Goal: Task Accomplishment & Management: Manage account settings

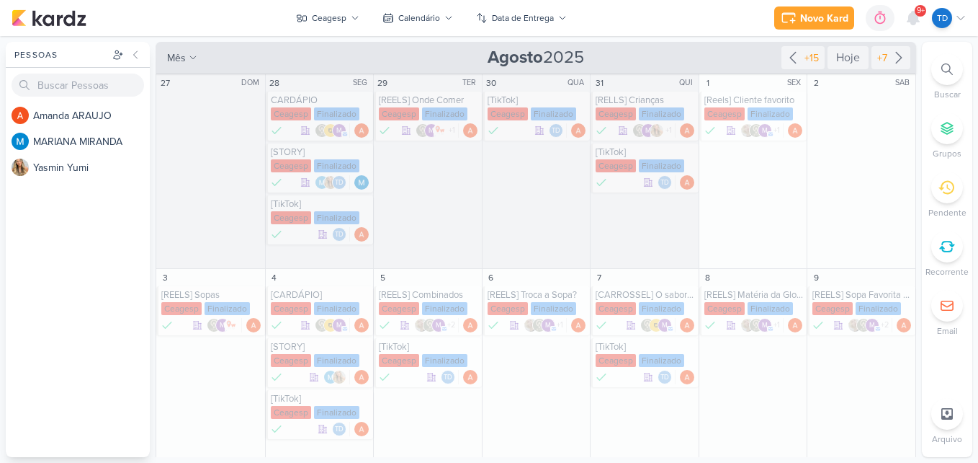
click at [945, 61] on div at bounding box center [948, 69] width 32 height 32
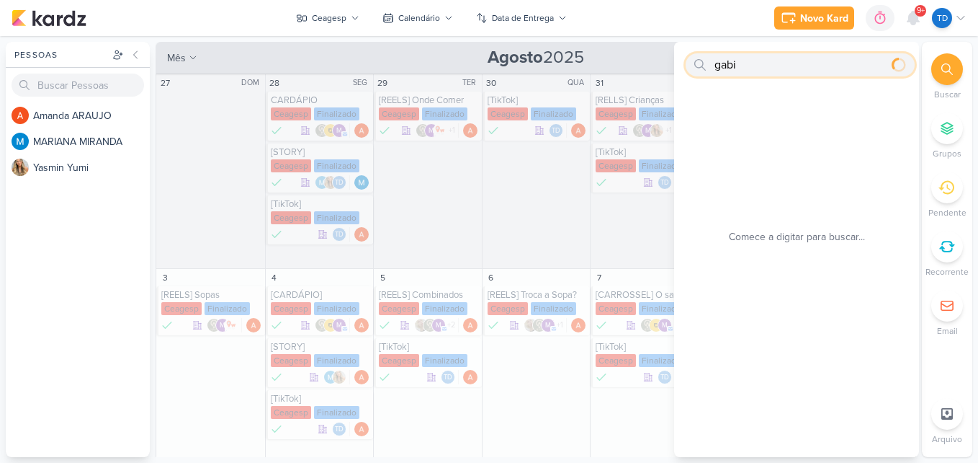
type input "gabi"
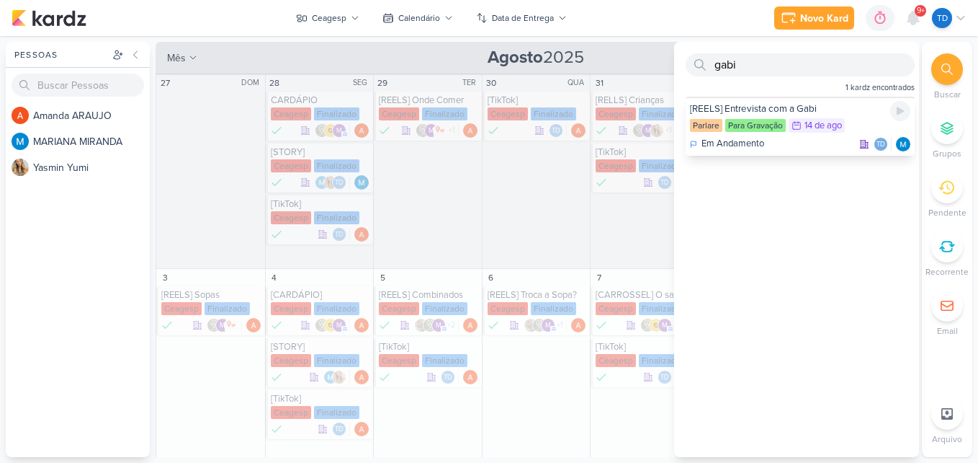
click at [788, 125] on div "Parlare Para Gravação 14/8 [DATE]" at bounding box center [800, 126] width 220 height 16
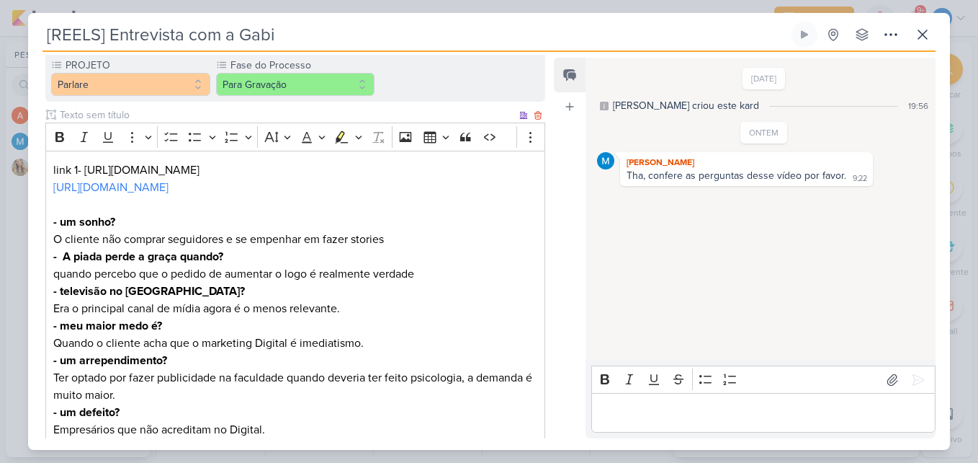
scroll to position [244, 0]
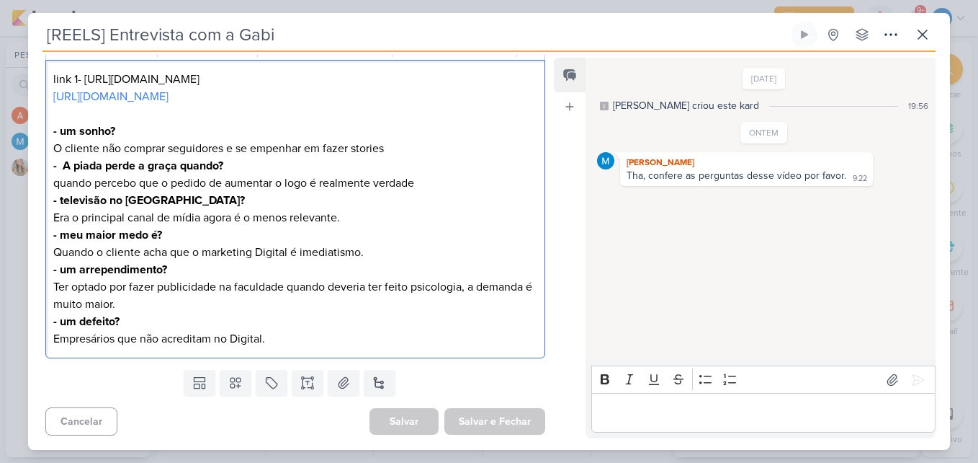
click at [370, 76] on p "link 1- [URL][DOMAIN_NAME] [URL][DOMAIN_NAME]" at bounding box center [295, 88] width 484 height 35
click at [158, 77] on link "[URL][DOMAIN_NAME]" at bounding box center [138, 79] width 115 height 14
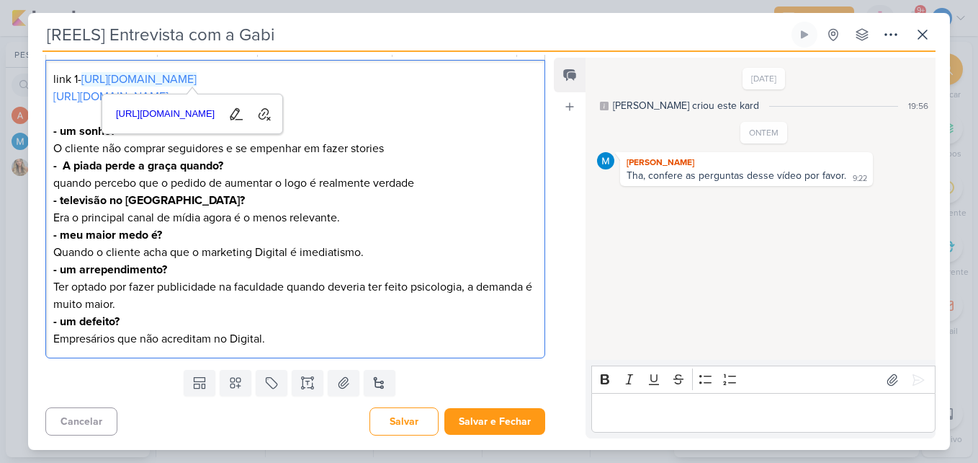
click at [408, 132] on p "- um sonho? O cliente não comprar seguidores e se empenhar em fazer stories" at bounding box center [295, 139] width 484 height 35
click at [154, 95] on link "[URL][DOMAIN_NAME]" at bounding box center [110, 96] width 115 height 14
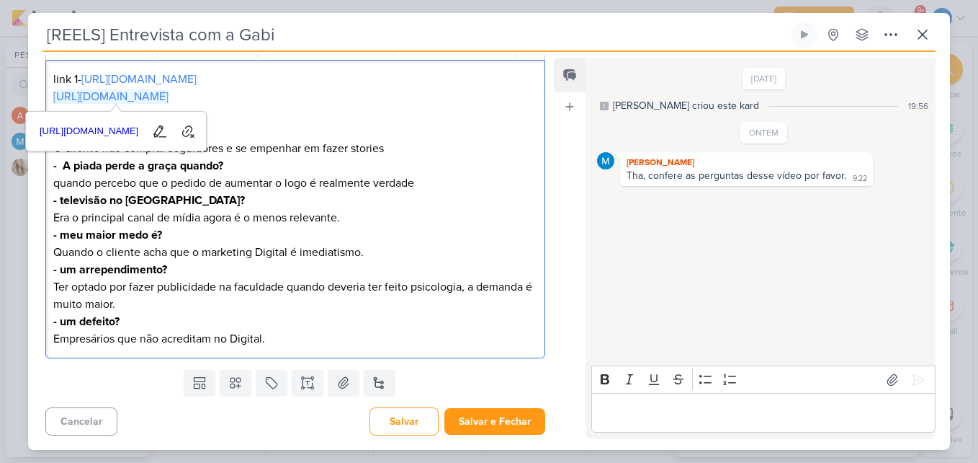
click at [410, 191] on p "- A piada perde a graça quando? quando percebo que o pedido de aumentar o logo …" at bounding box center [295, 174] width 484 height 35
click at [169, 93] on link "[URL][DOMAIN_NAME]" at bounding box center [110, 96] width 115 height 14
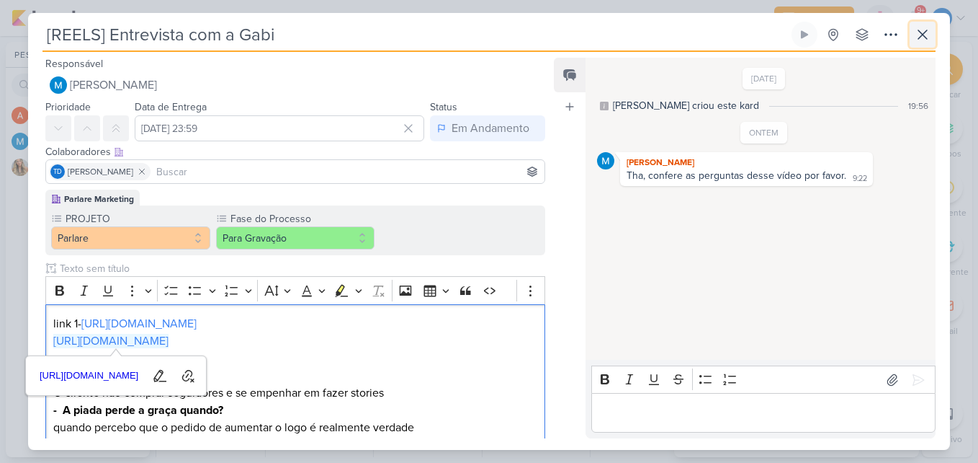
click at [916, 41] on icon at bounding box center [922, 34] width 17 height 17
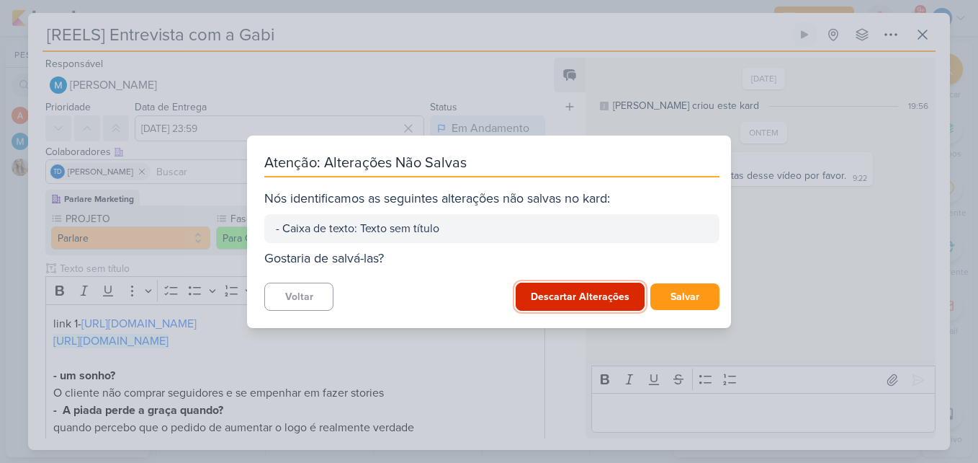
click at [604, 292] on button "Descartar Alterações" at bounding box center [580, 296] width 129 height 28
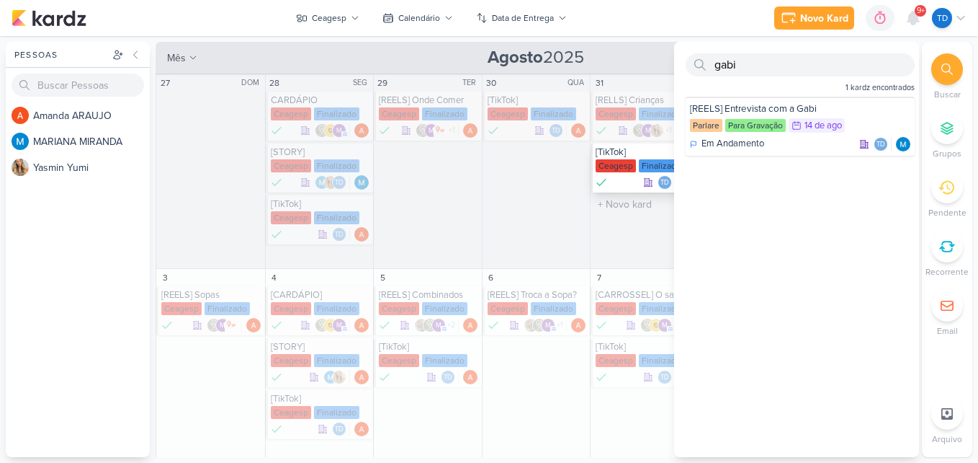
click at [617, 186] on div "Td" at bounding box center [646, 182] width 100 height 14
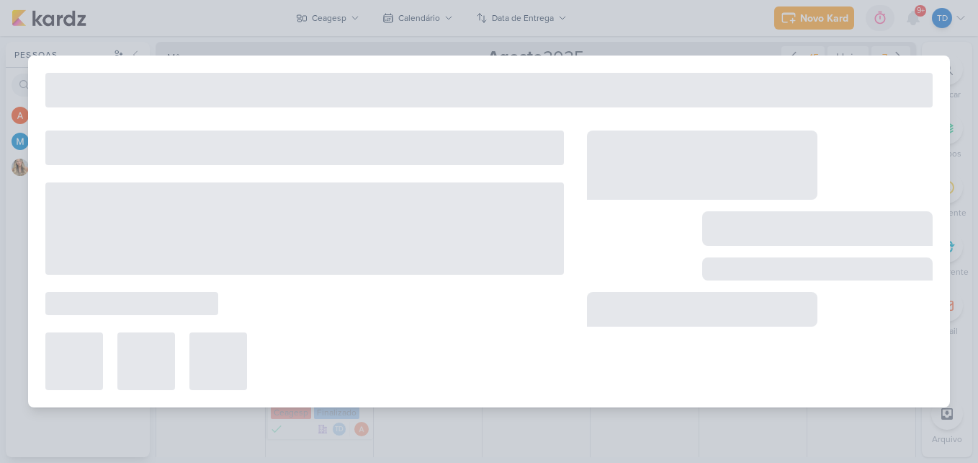
click at [579, 43] on div at bounding box center [489, 231] width 978 height 463
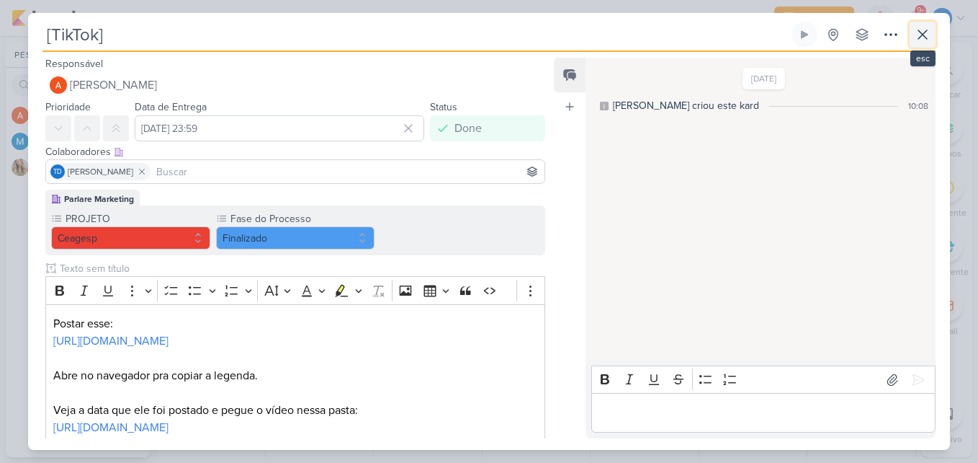
click at [935, 37] on button at bounding box center [923, 35] width 26 height 26
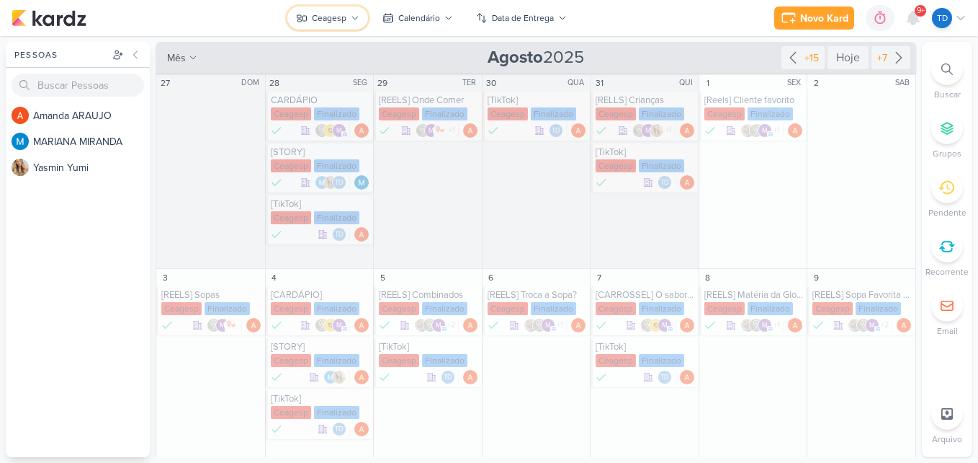
click at [343, 13] on div "Ceagesp" at bounding box center [329, 18] width 35 height 13
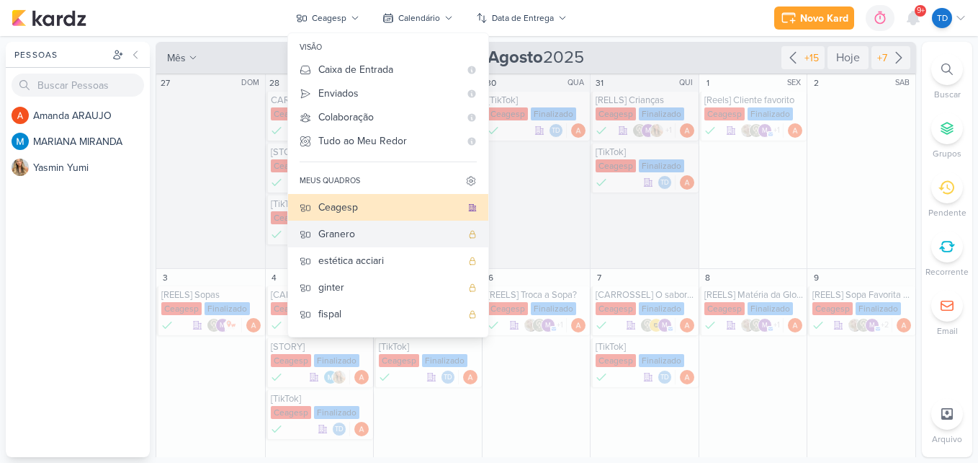
click at [365, 228] on div "Granero" at bounding box center [389, 233] width 143 height 15
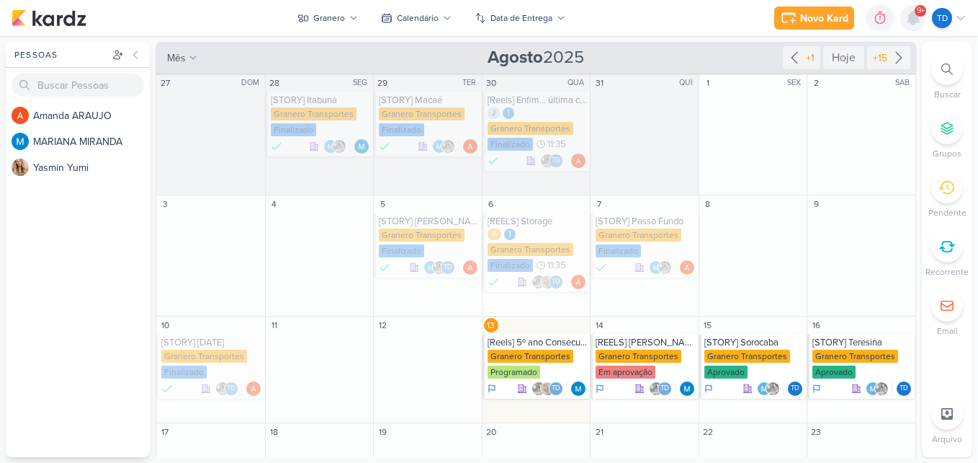
click at [910, 17] on icon at bounding box center [914, 18] width 12 height 13
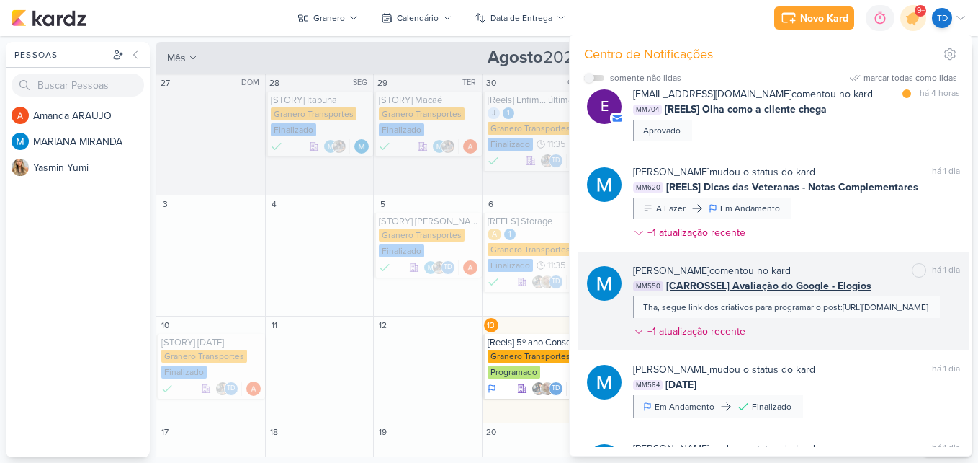
scroll to position [786, 0]
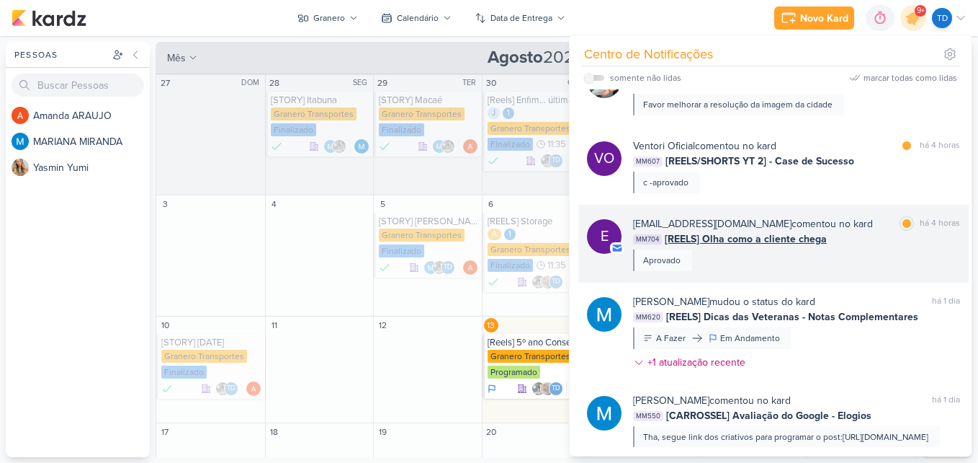
click at [868, 232] on div "MM704 [REELS] [PERSON_NAME] como a cliente chega" at bounding box center [796, 238] width 327 height 15
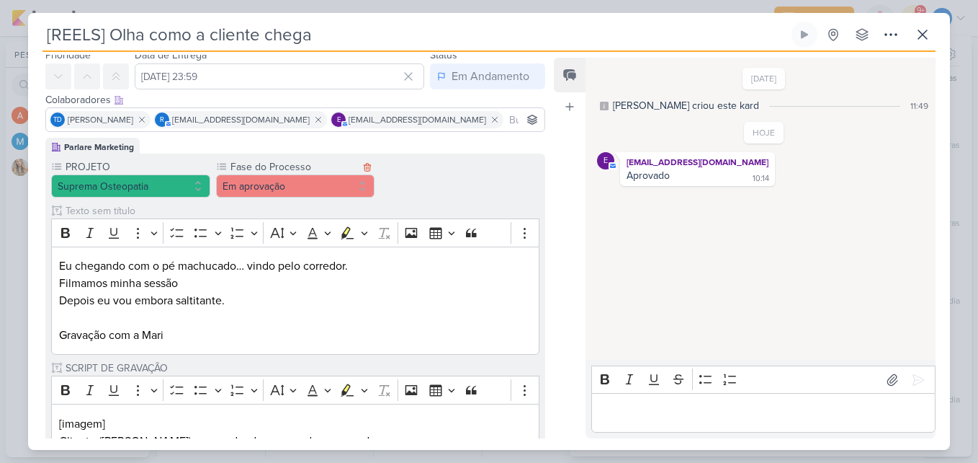
scroll to position [0, 0]
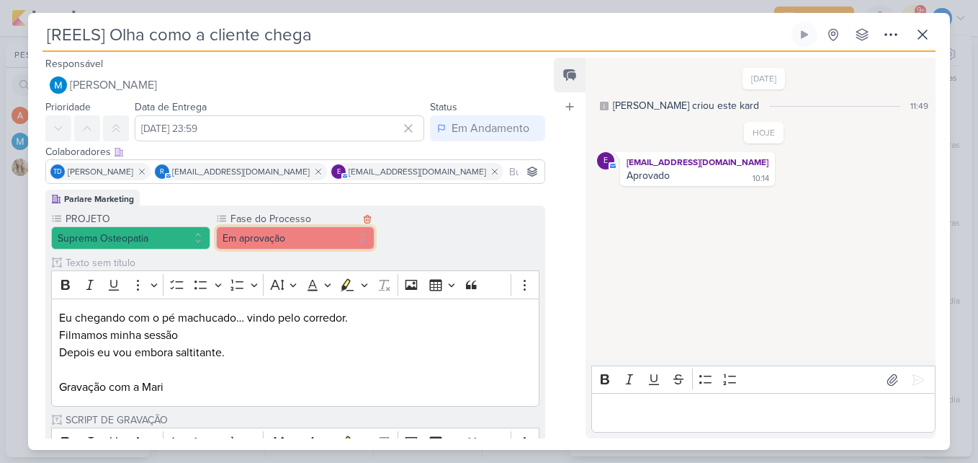
click at [295, 232] on button "Em aprovação" at bounding box center [295, 237] width 159 height 23
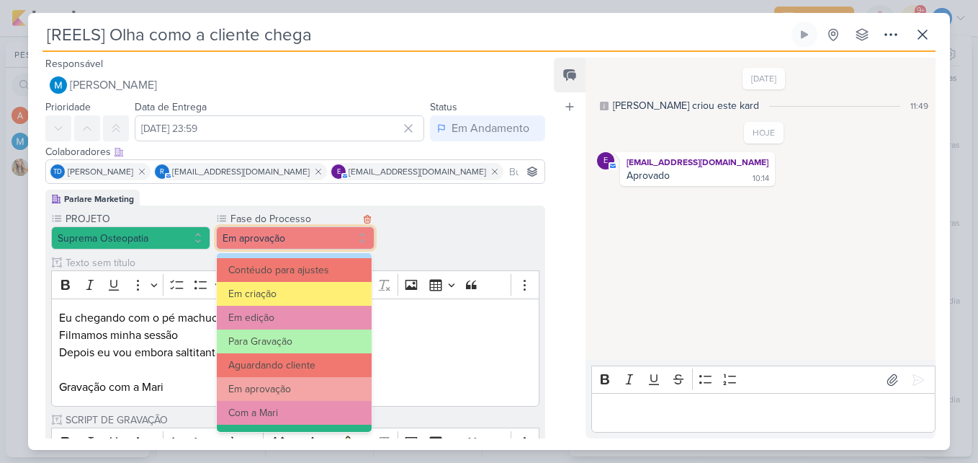
scroll to position [139, 0]
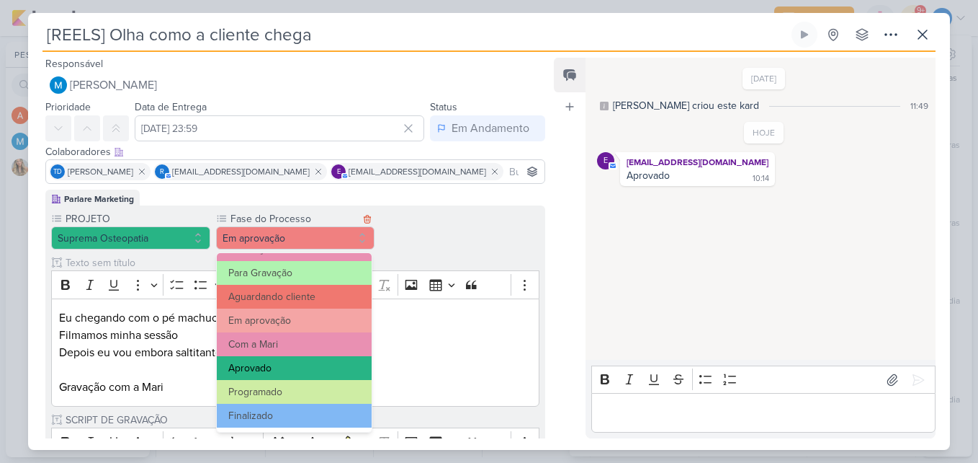
click at [305, 372] on button "Aprovado" at bounding box center [295, 368] width 156 height 24
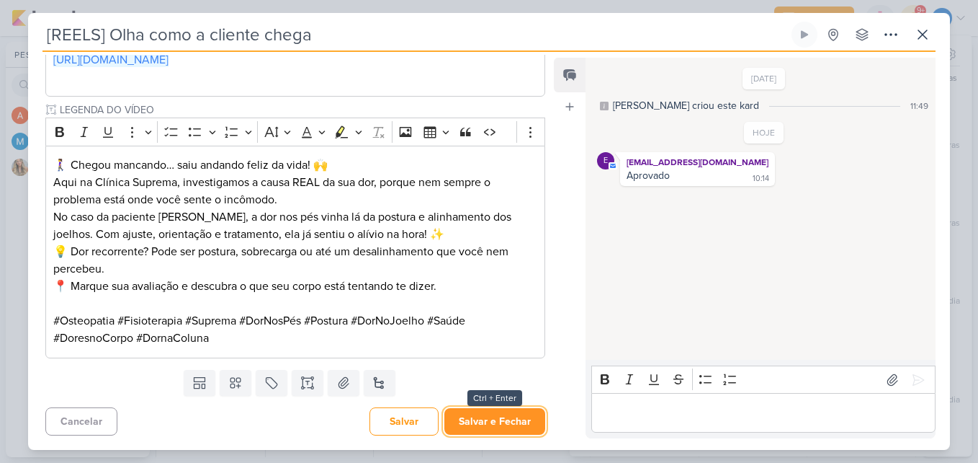
click at [491, 410] on button "Salvar e Fechar" at bounding box center [495, 421] width 101 height 27
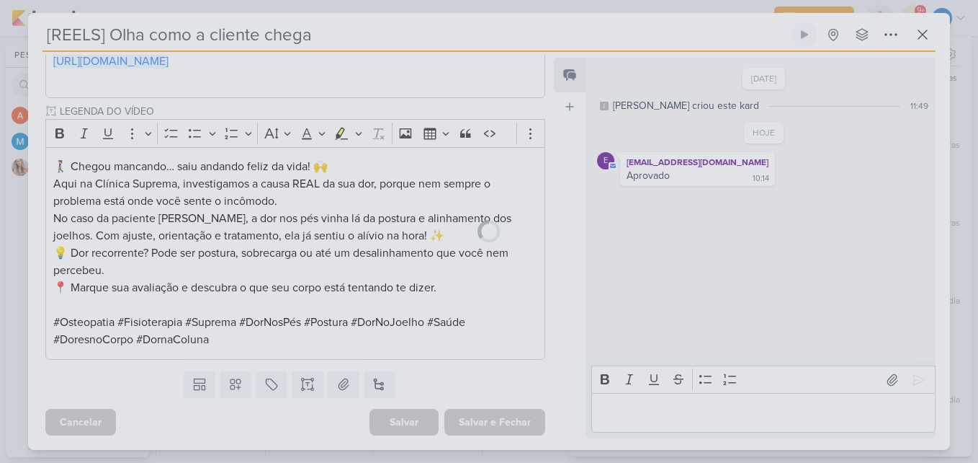
scroll to position [785, 0]
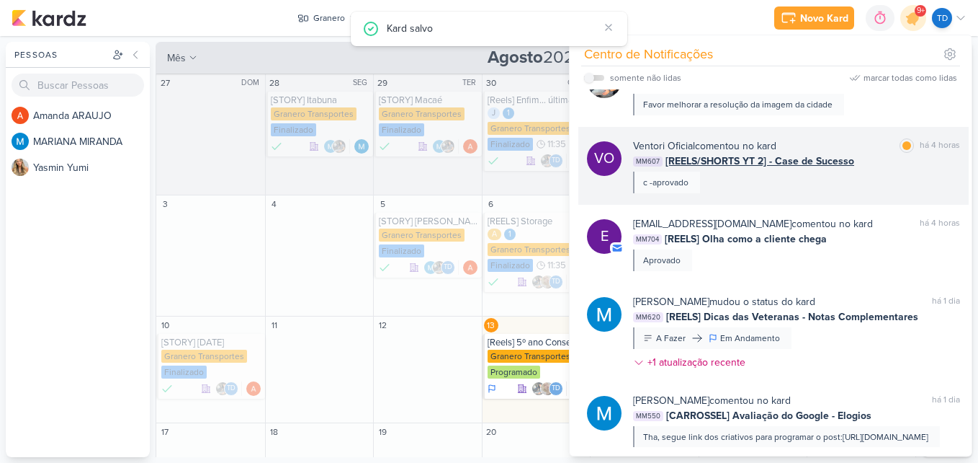
click at [810, 179] on div "Ventori Oficial comentou no kard marcar como lida há 4 horas MM607 [REELS/SHORT…" at bounding box center [796, 165] width 327 height 55
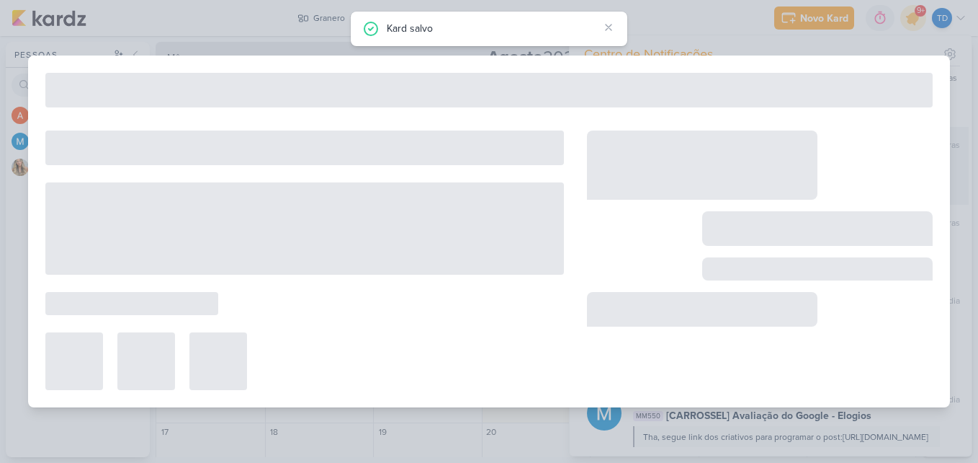
type input "[REELS/SHORTS YT 2] - Case de Sucesso"
type input "[DATE] 23:59"
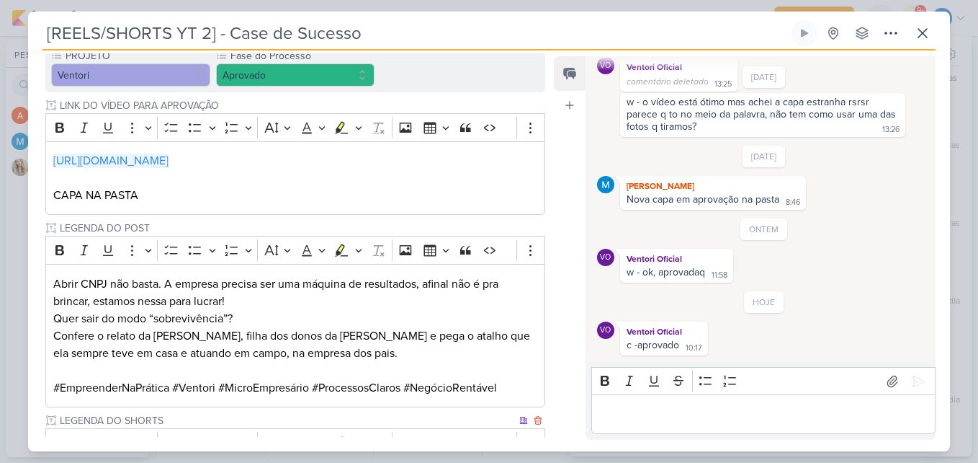
scroll to position [0, 0]
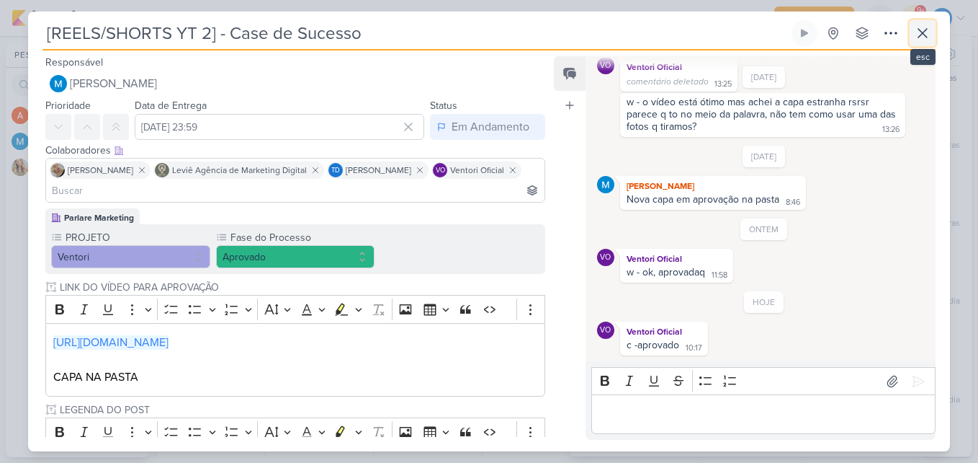
click at [932, 30] on button at bounding box center [923, 33] width 26 height 26
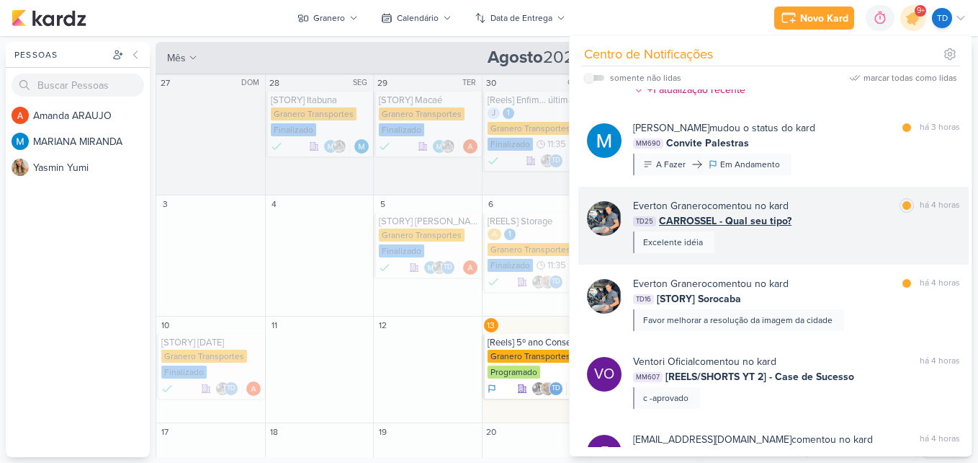
scroll to position [570, 0]
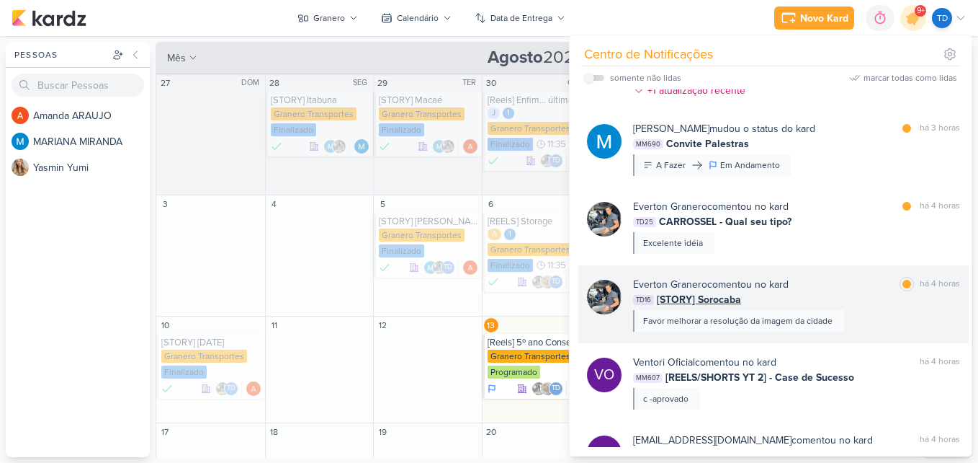
click at [850, 298] on div "TD16 [STORY] Sorocaba" at bounding box center [796, 299] width 327 height 15
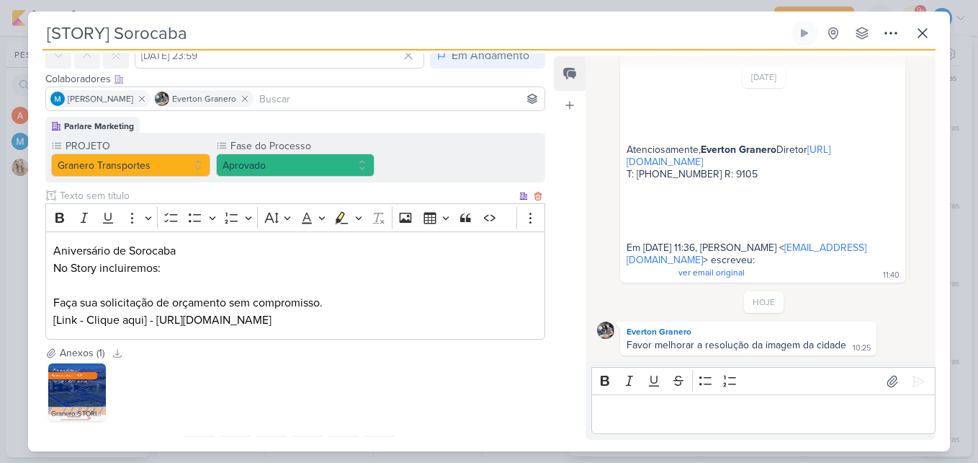
scroll to position [138, 0]
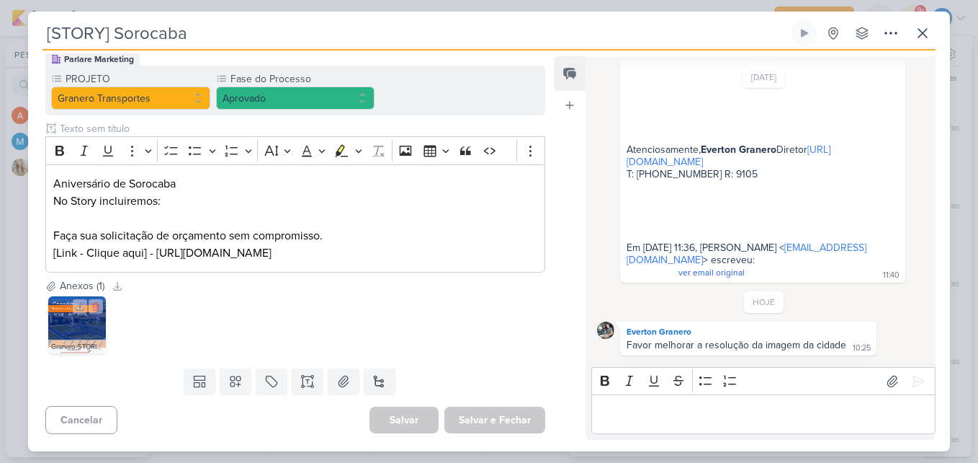
click at [70, 334] on img at bounding box center [77, 325] width 58 height 58
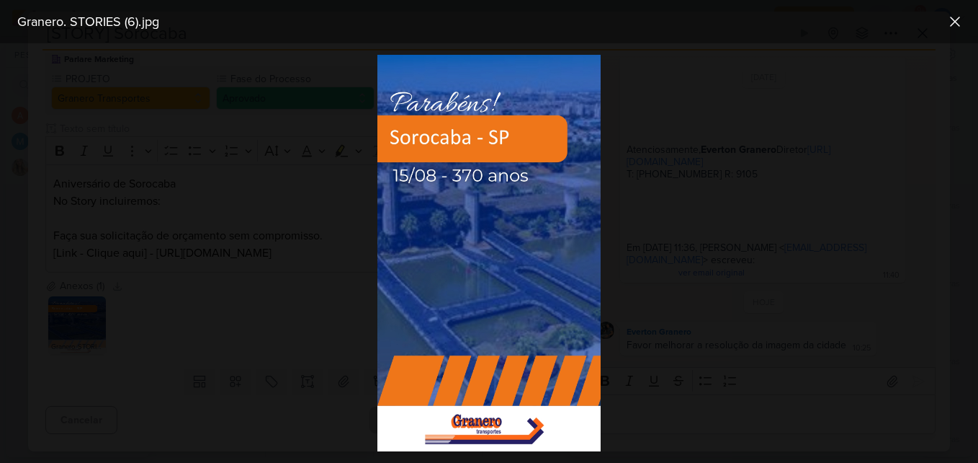
click at [296, 347] on div at bounding box center [489, 252] width 978 height 419
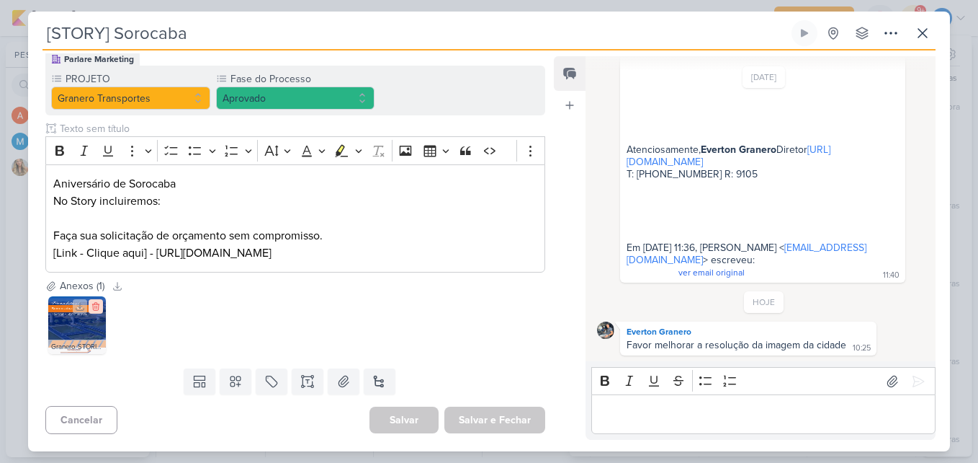
click at [99, 303] on icon at bounding box center [96, 306] width 10 height 10
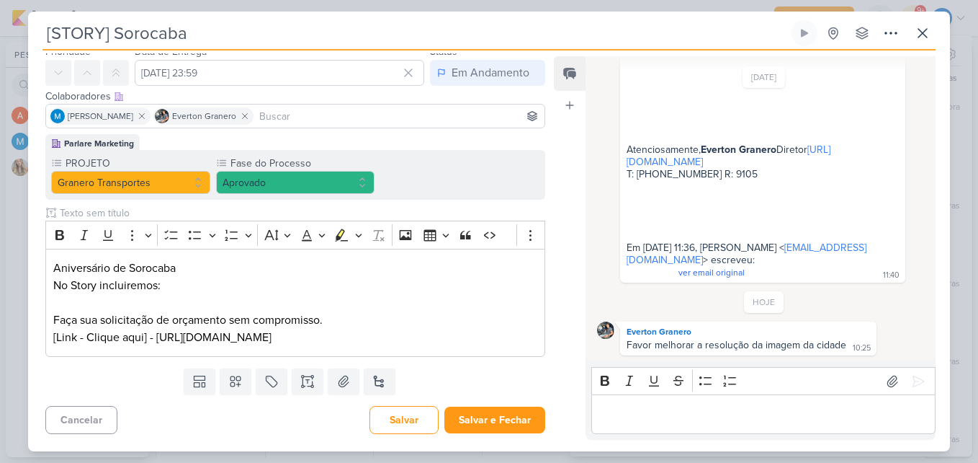
scroll to position [54, 0]
click at [339, 385] on icon at bounding box center [344, 381] width 10 height 11
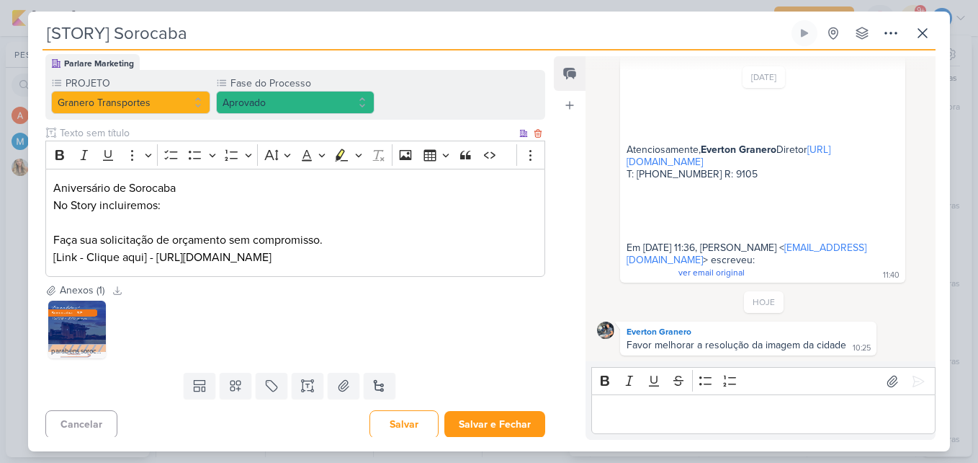
scroll to position [138, 0]
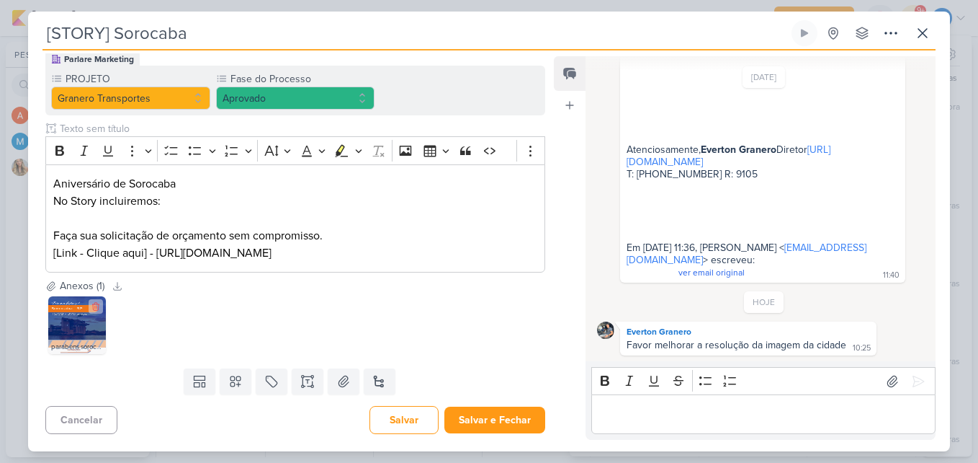
click at [79, 316] on img at bounding box center [77, 325] width 58 height 58
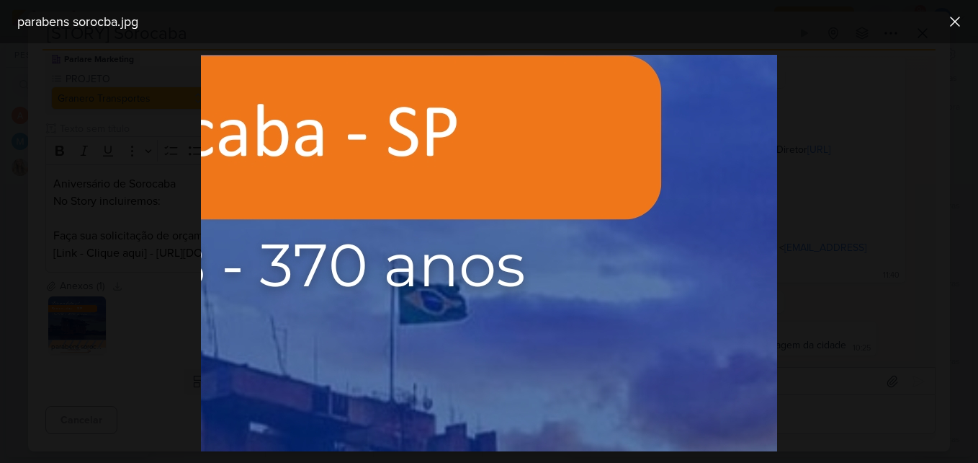
scroll to position [144, 213]
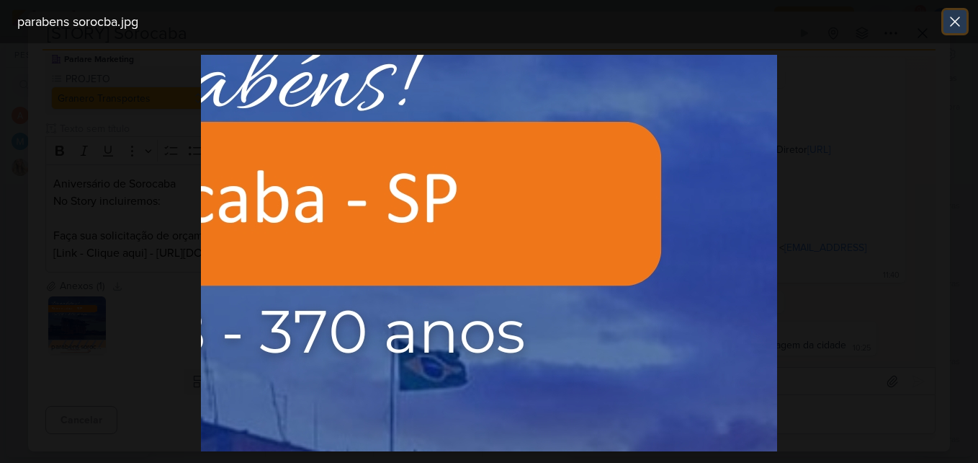
click at [949, 12] on button at bounding box center [955, 21] width 23 height 23
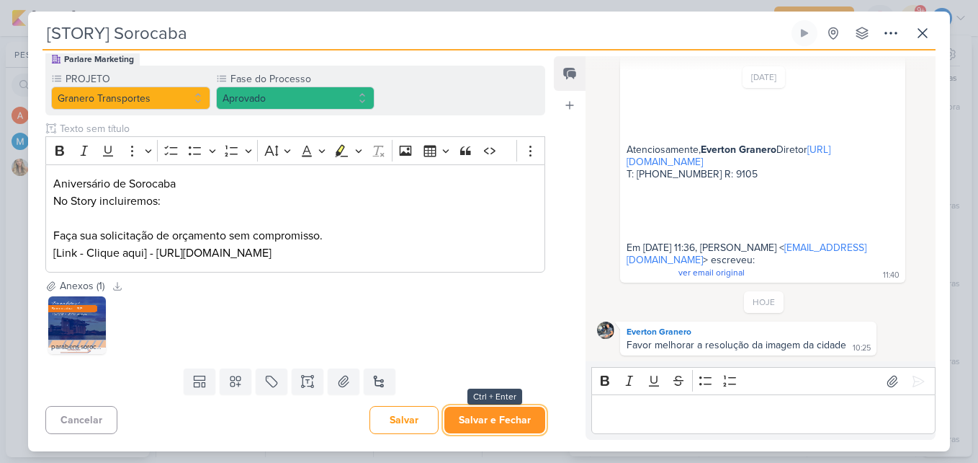
click at [473, 421] on button "Salvar e Fechar" at bounding box center [495, 419] width 101 height 27
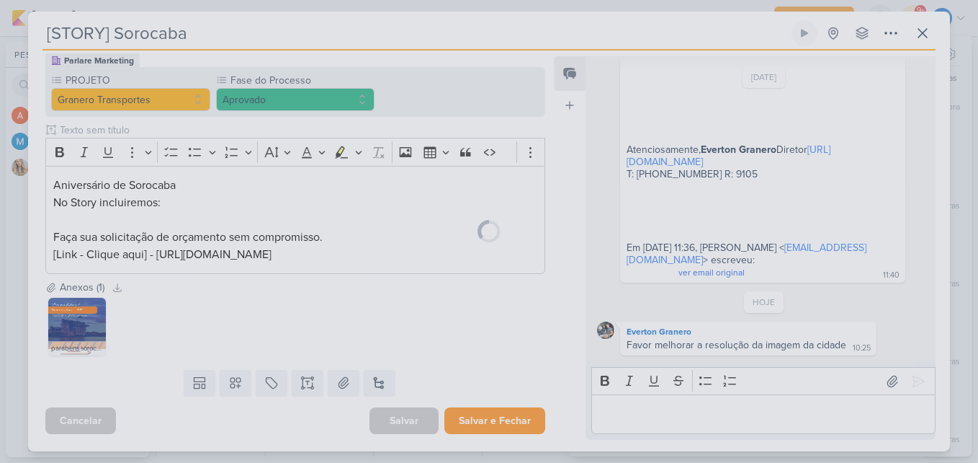
scroll to position [137, 0]
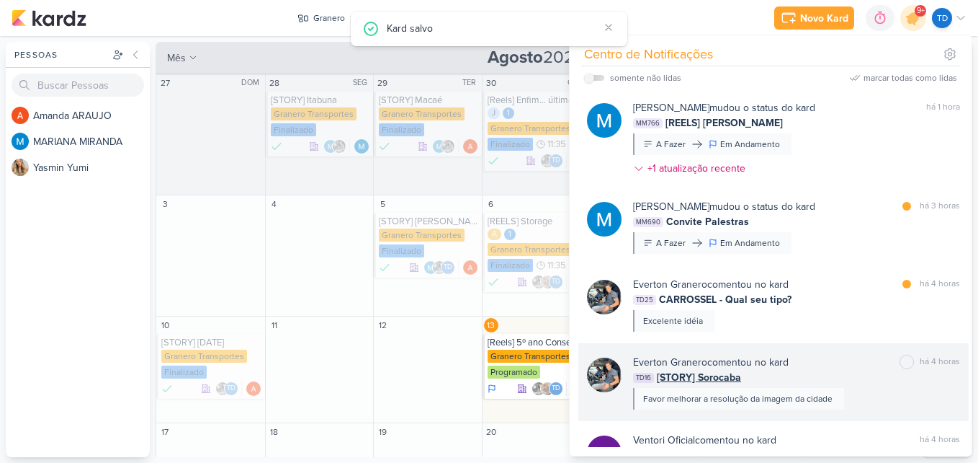
click at [848, 378] on div "TD16 [STORY] Sorocaba" at bounding box center [796, 377] width 327 height 15
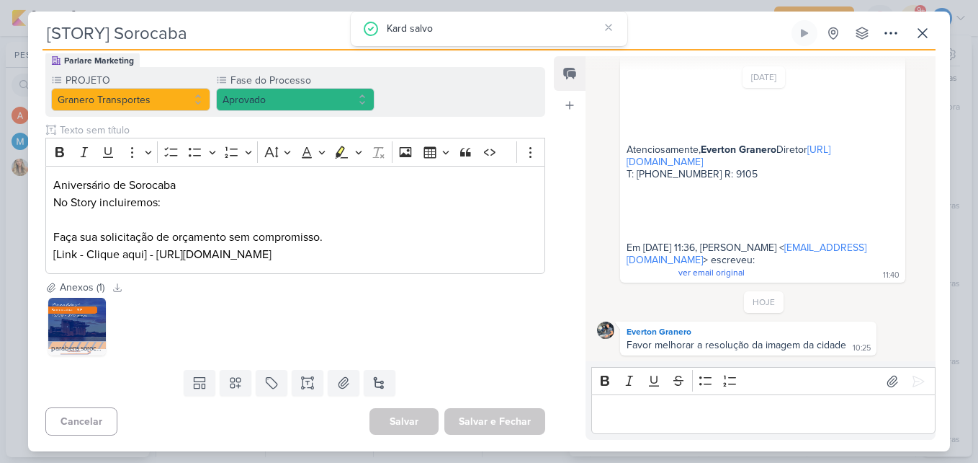
scroll to position [138, 0]
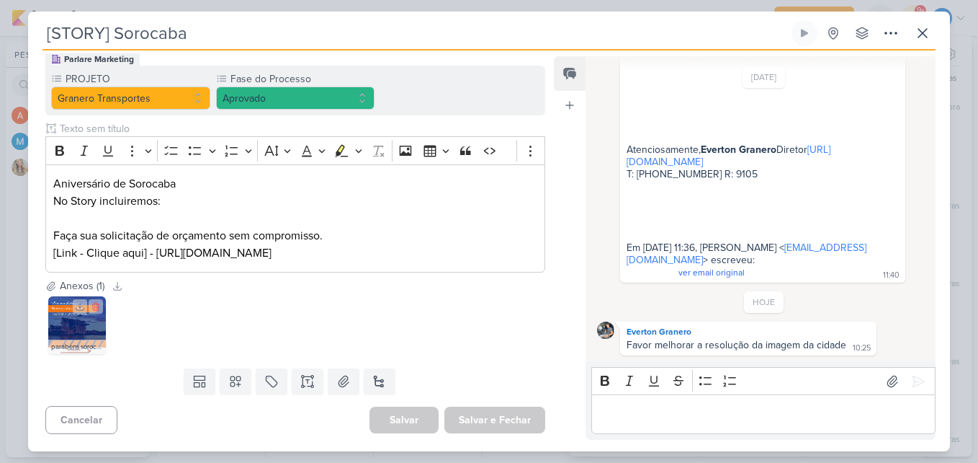
click at [71, 320] on img at bounding box center [77, 325] width 58 height 58
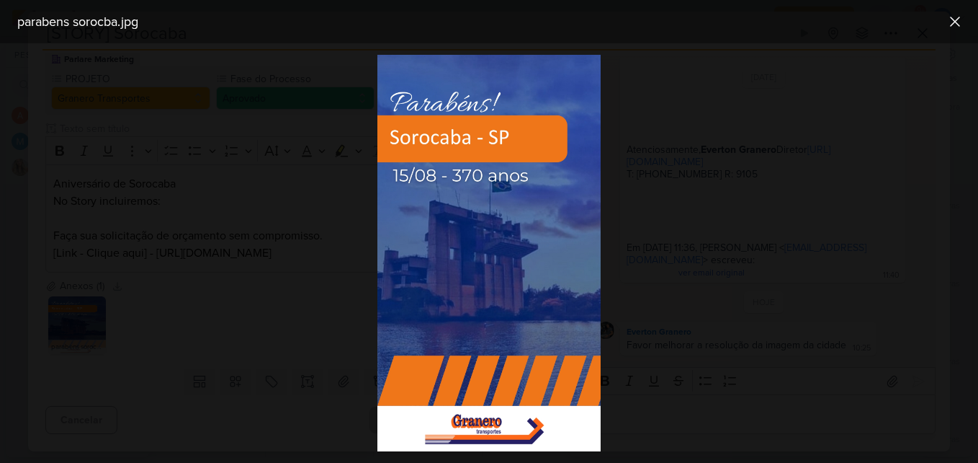
click at [738, 243] on div at bounding box center [489, 252] width 978 height 419
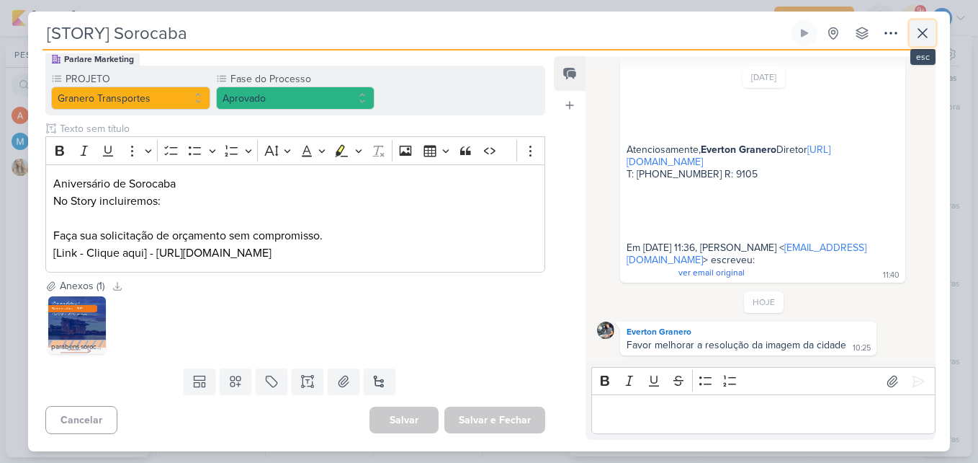
click at [931, 32] on icon at bounding box center [922, 32] width 17 height 17
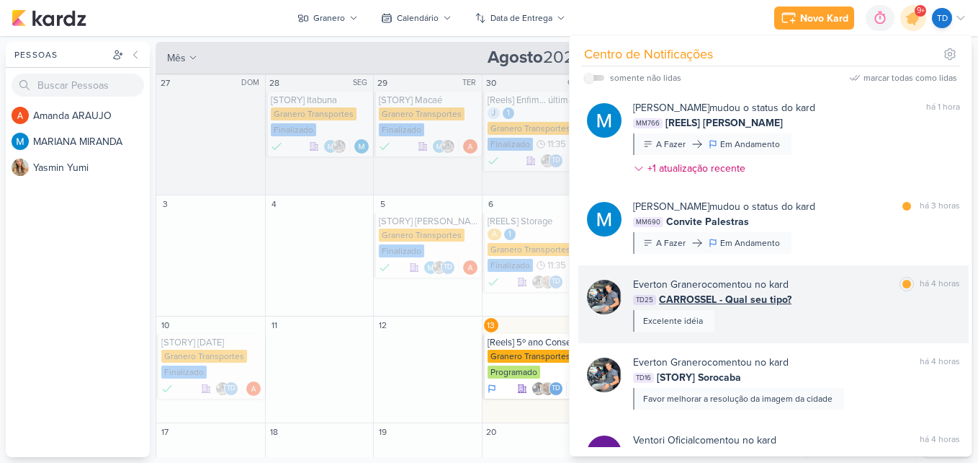
click at [858, 313] on div "[PERSON_NAME] comentou no kard marcar como lida há 4 horas TD25 CARROSSEL - Qua…" at bounding box center [796, 304] width 327 height 55
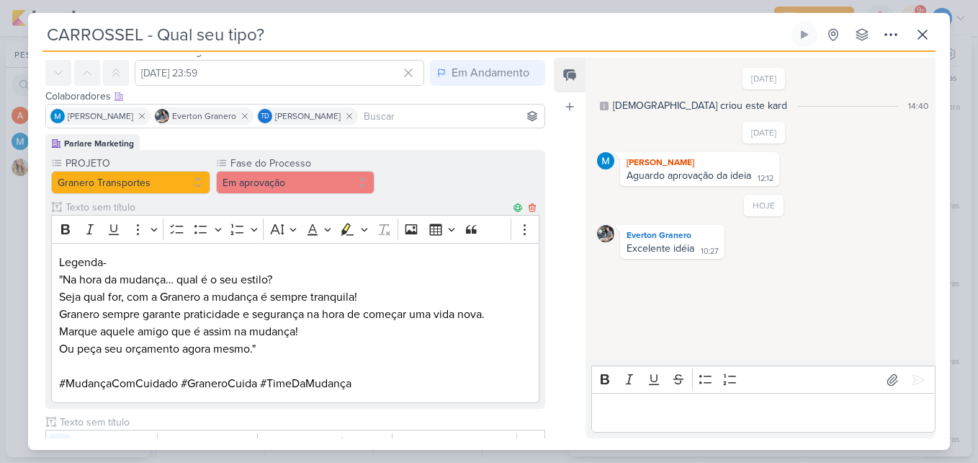
scroll to position [0, 0]
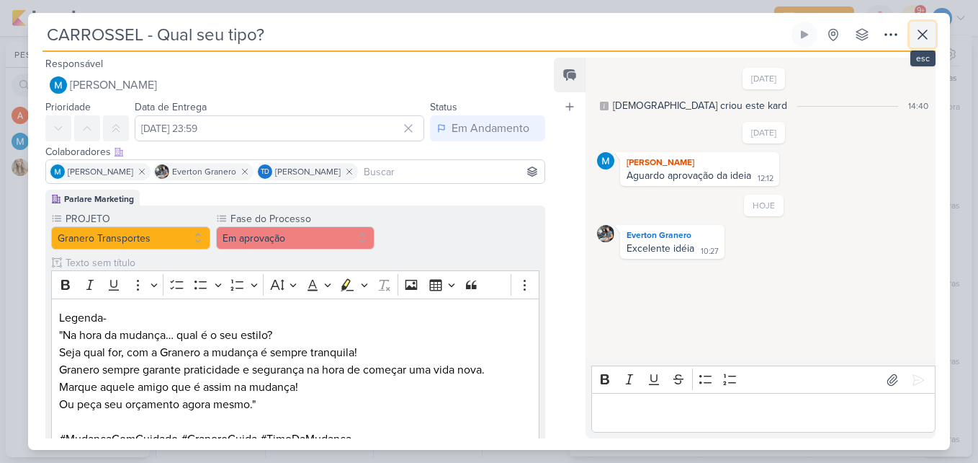
click at [928, 34] on icon at bounding box center [922, 34] width 17 height 17
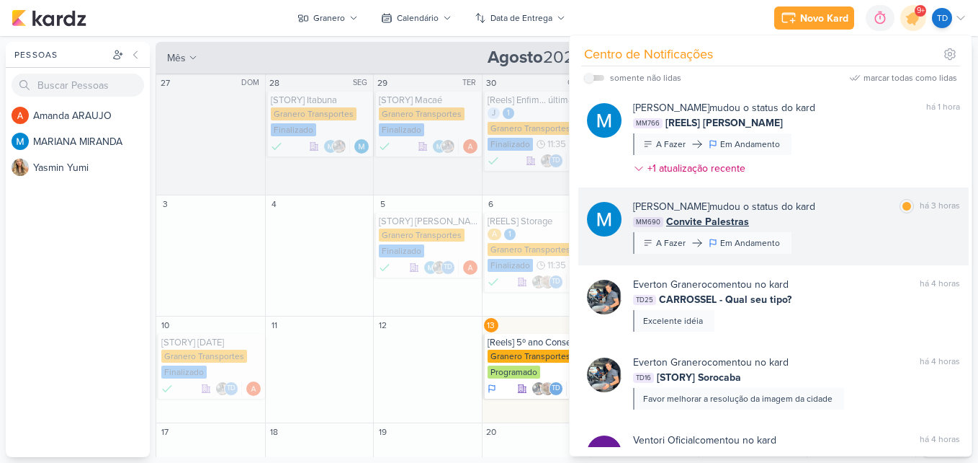
click at [861, 209] on div "[PERSON_NAME] mudou o status do kard marcar como lida há 3 horas" at bounding box center [796, 206] width 327 height 15
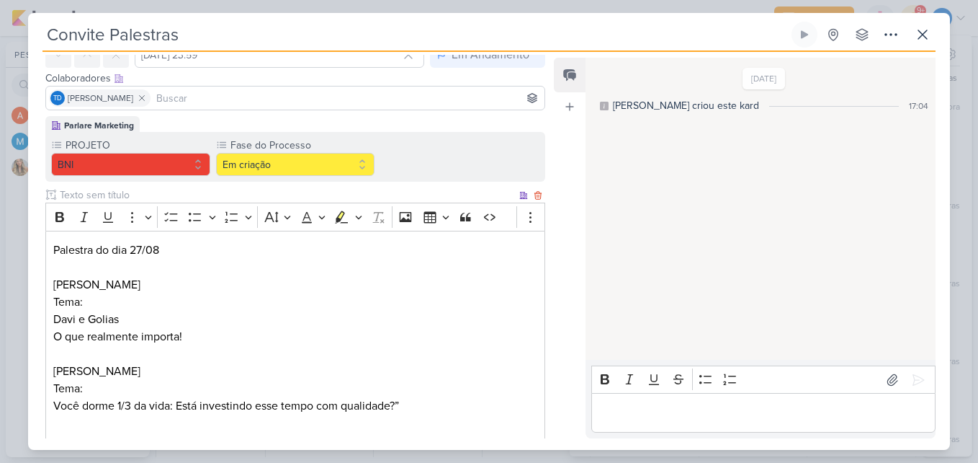
scroll to position [175, 0]
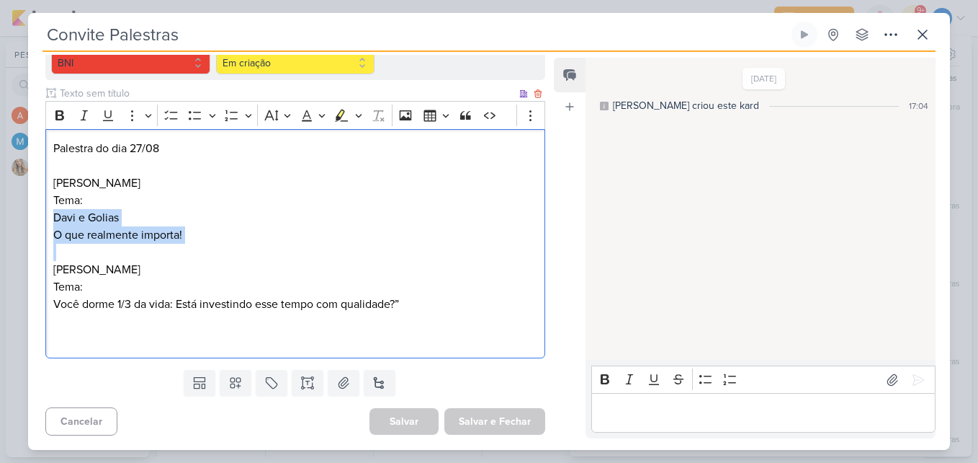
drag, startPoint x: 53, startPoint y: 217, endPoint x: 220, endPoint y: 252, distance: 170.1
click at [220, 252] on div "Palestra do dia 27/08 [PERSON_NAME]: [PERSON_NAME] e [PERSON_NAME] O que realme…" at bounding box center [295, 244] width 500 height 230
copy p "Davi e Golias O que realmente importa!"
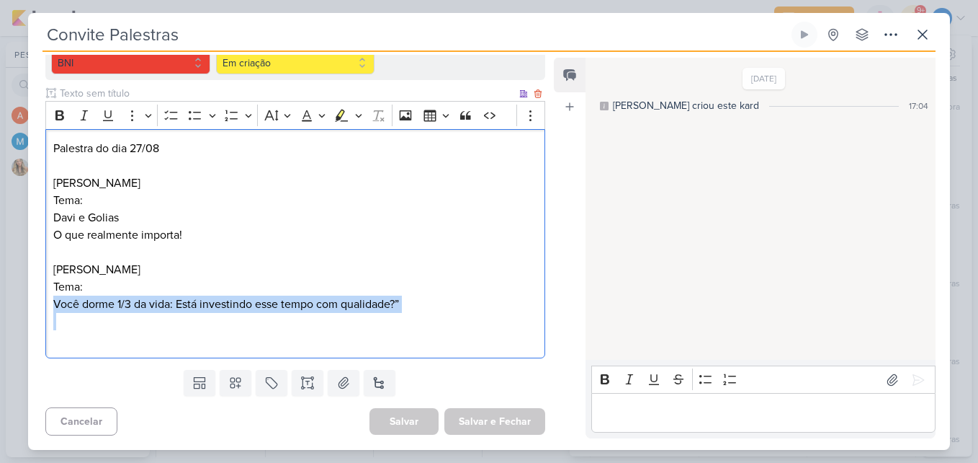
drag, startPoint x: 58, startPoint y: 305, endPoint x: 416, endPoint y: 319, distance: 359.1
click at [416, 319] on div "Palestra do dia 27/08 [PERSON_NAME]: [PERSON_NAME] e [PERSON_NAME] O que realme…" at bounding box center [295, 244] width 500 height 230
copy p "Você dorme 1/3 da vida: Está investindo esse tempo com qualidade?”"
click at [347, 384] on icon at bounding box center [343, 382] width 14 height 14
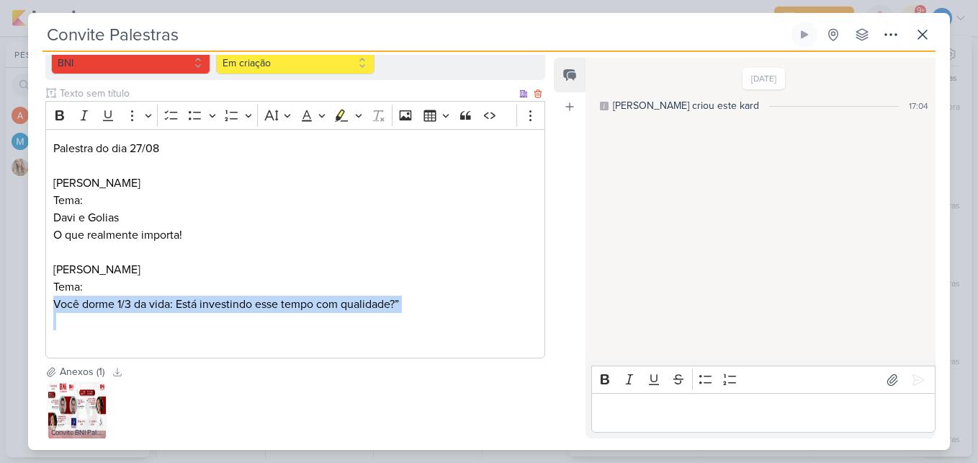
scroll to position [0, 0]
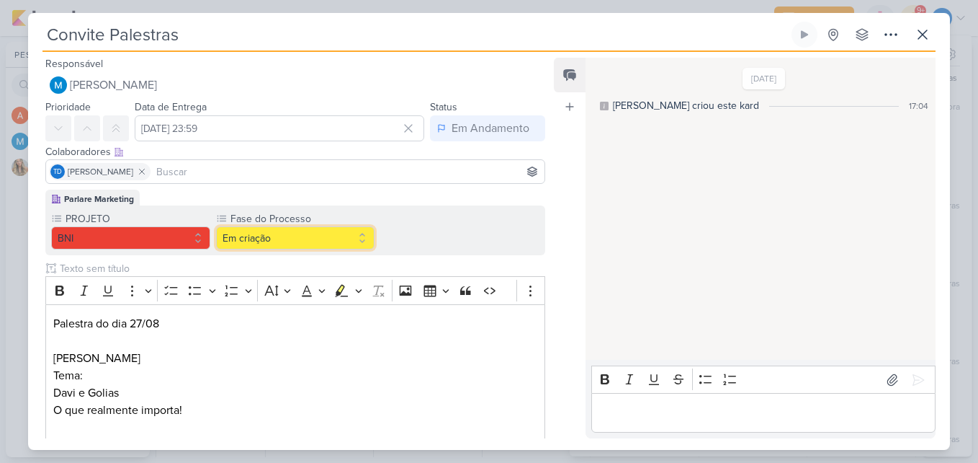
click at [360, 237] on button "Em criação" at bounding box center [295, 237] width 159 height 23
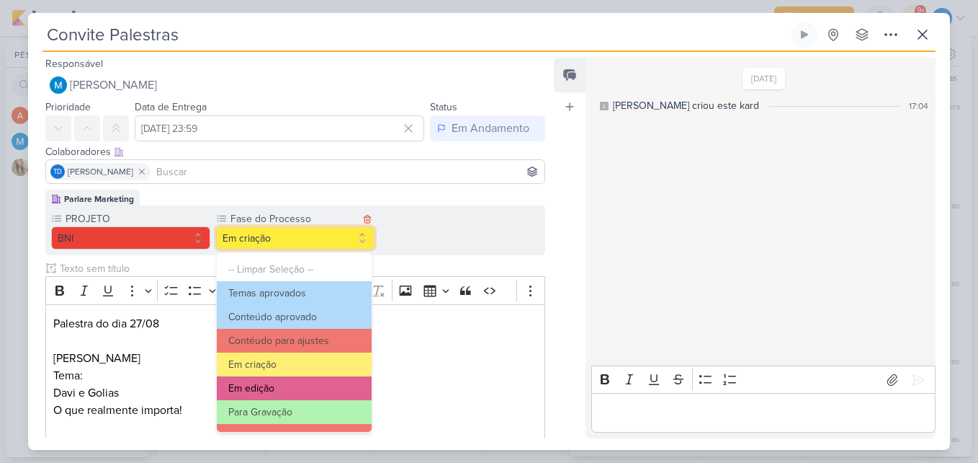
scroll to position [139, 0]
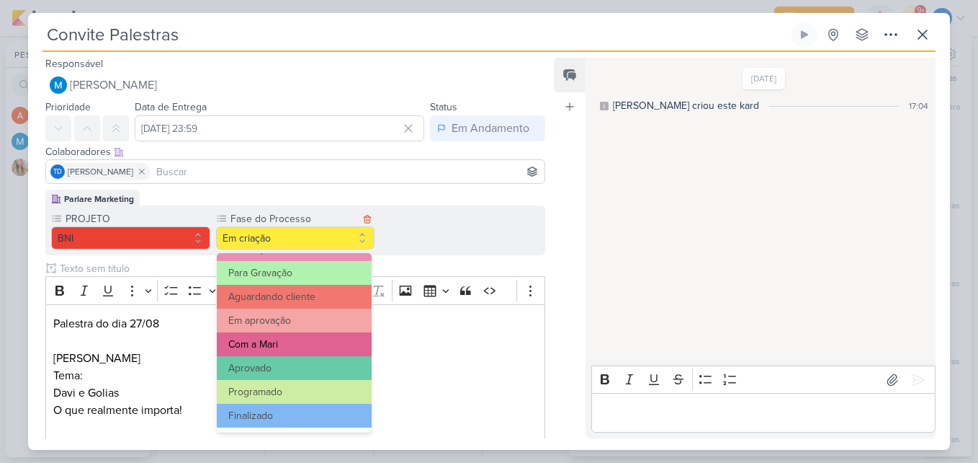
click at [318, 344] on button "Com a Mari" at bounding box center [295, 344] width 156 height 24
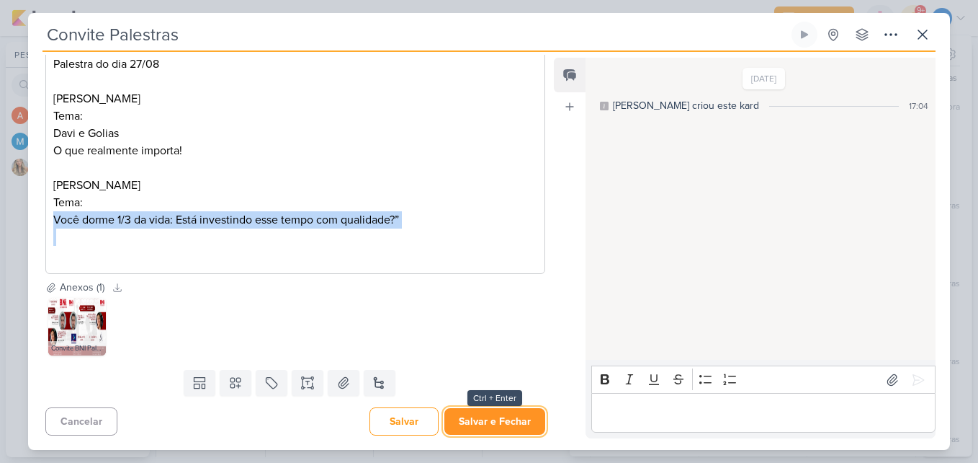
click at [499, 414] on button "Salvar e Fechar" at bounding box center [495, 421] width 101 height 27
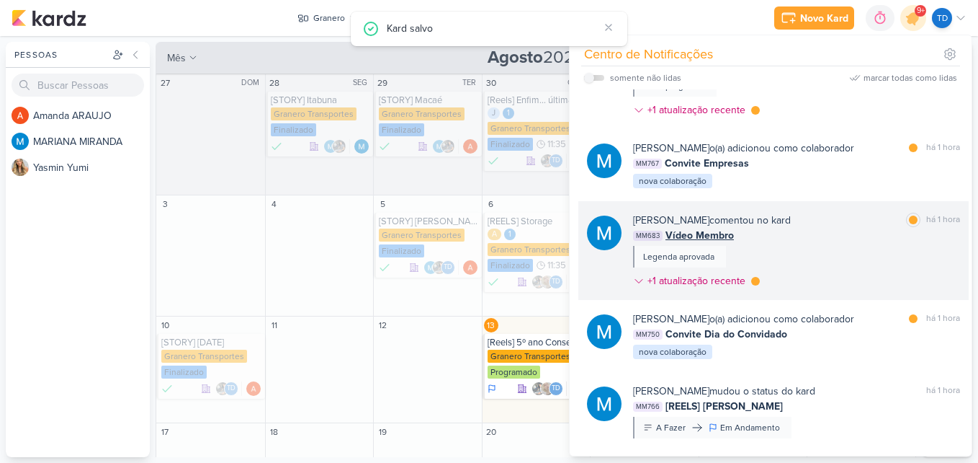
scroll to position [282, 0]
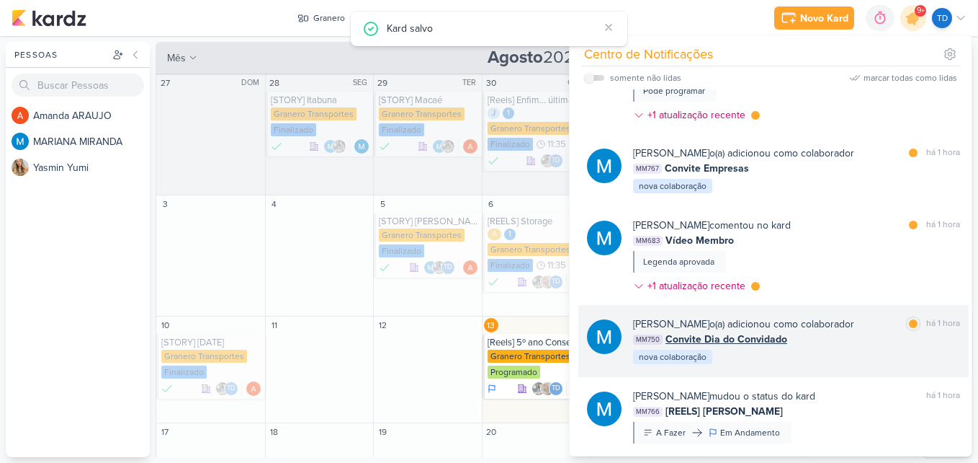
click at [867, 336] on div "MM750 Convite Dia do Convidado" at bounding box center [796, 338] width 327 height 15
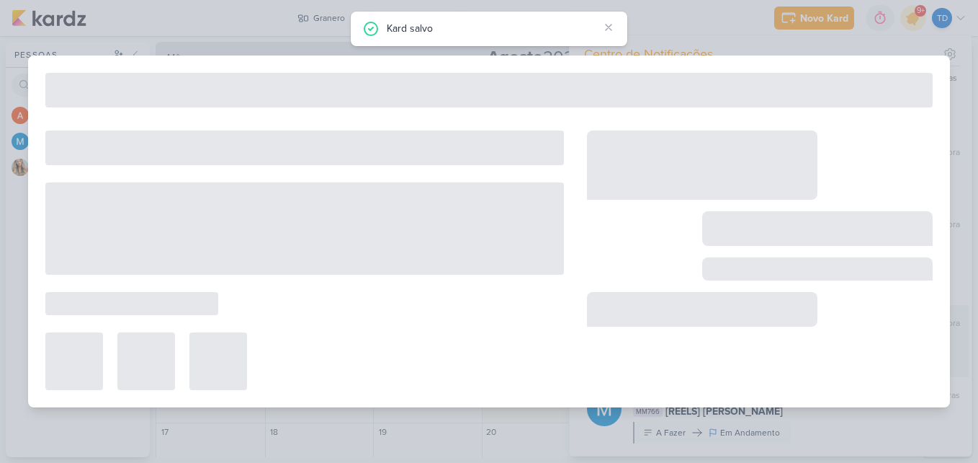
type input "Convite Dia do Convidado"
type input "[DATE] 23:59"
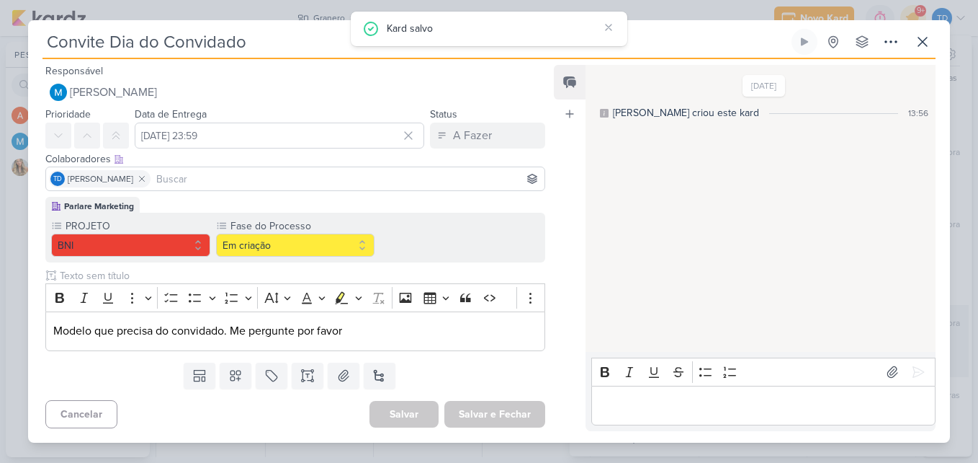
scroll to position [0, 0]
click at [920, 43] on icon at bounding box center [922, 41] width 17 height 17
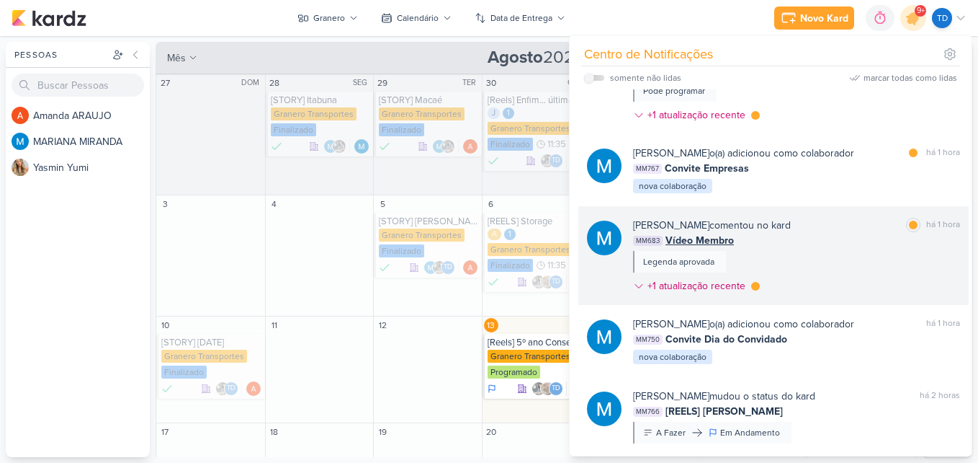
click at [826, 254] on div "[PERSON_NAME] comentou no kard marcar como lida há 1 hora MM683 Vídeo Membro Le…" at bounding box center [796, 258] width 327 height 81
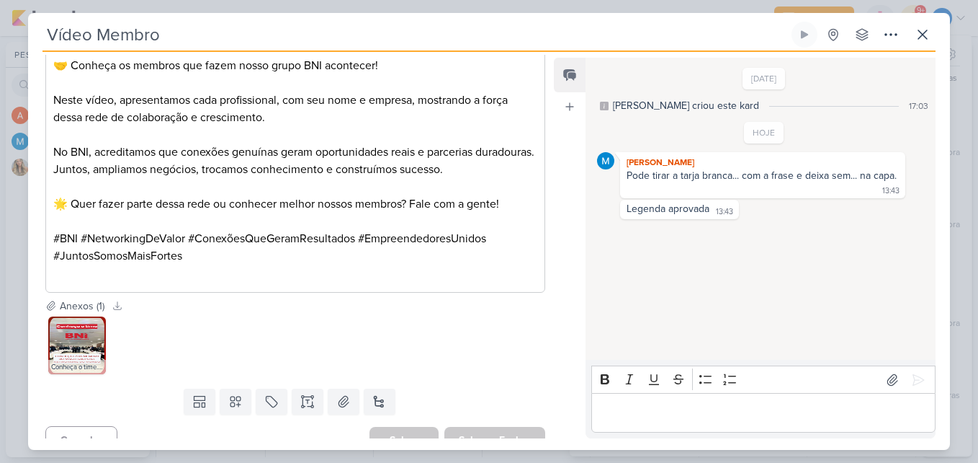
scroll to position [400, 0]
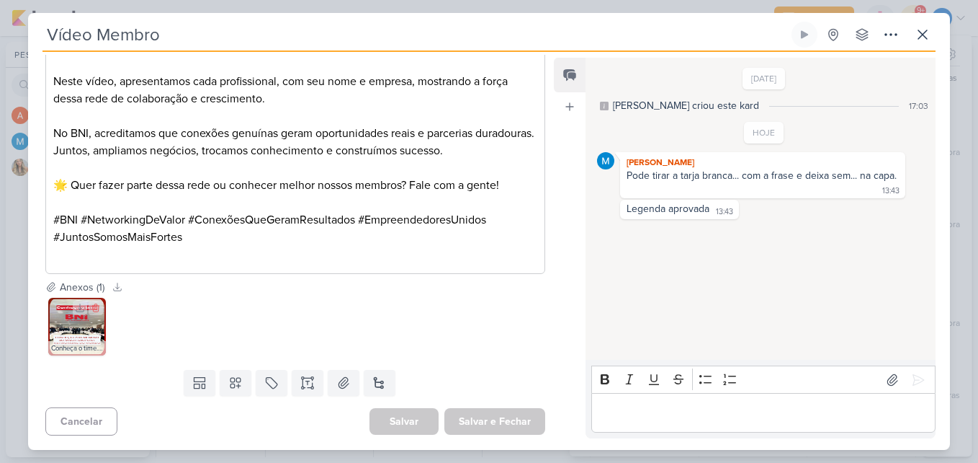
click at [64, 319] on img at bounding box center [77, 327] width 58 height 58
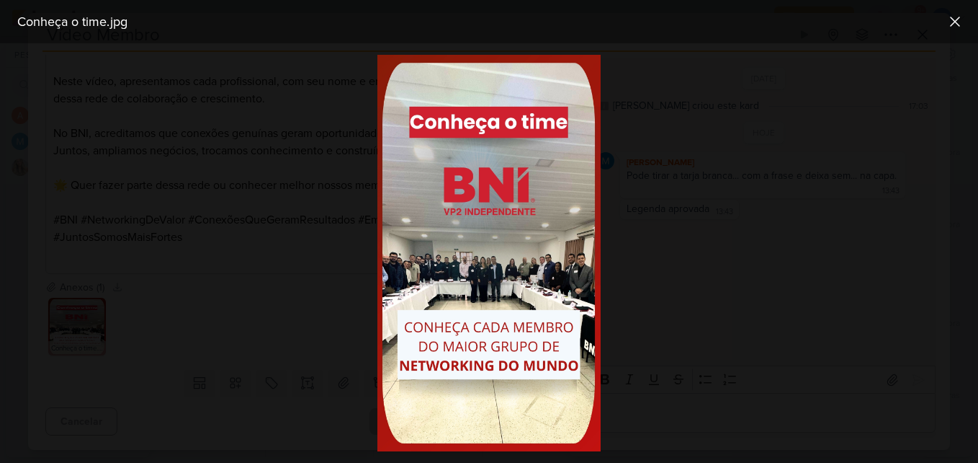
click at [311, 331] on div at bounding box center [489, 252] width 978 height 419
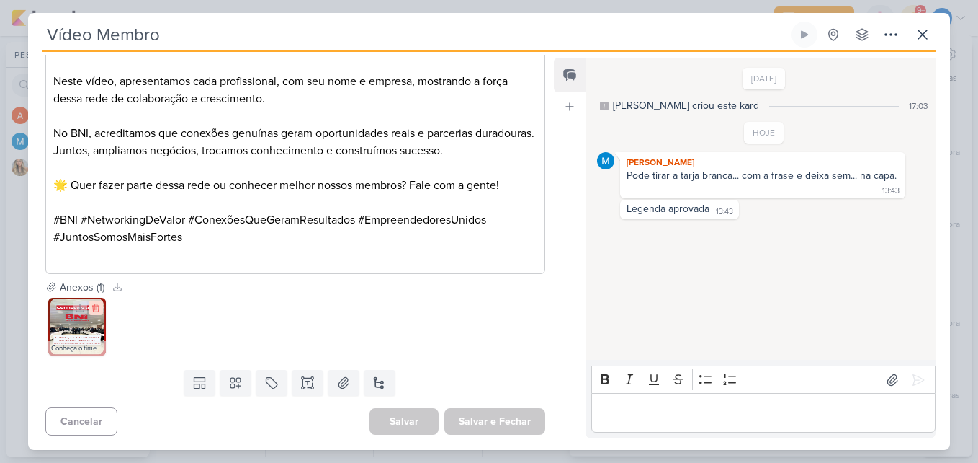
click at [99, 308] on icon at bounding box center [96, 308] width 10 height 10
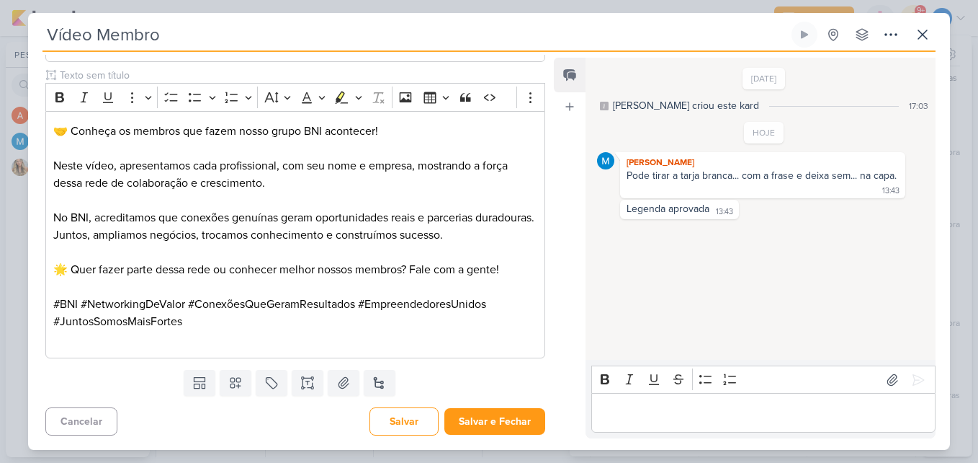
scroll to position [316, 0]
click at [343, 377] on icon at bounding box center [344, 382] width 10 height 11
click at [351, 382] on button at bounding box center [344, 383] width 32 height 26
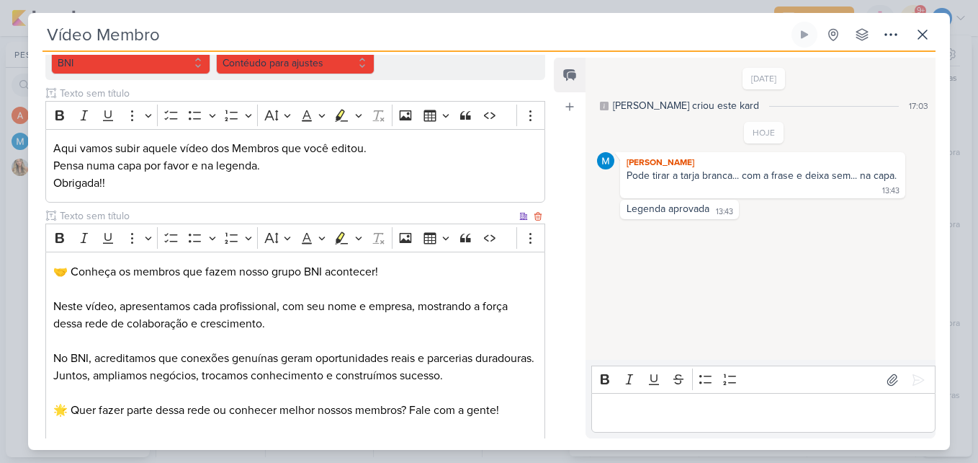
scroll to position [112, 0]
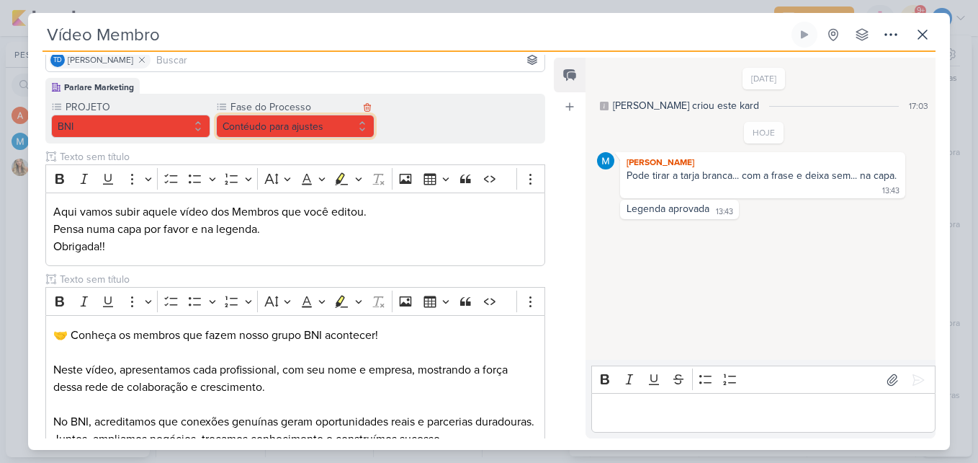
click at [354, 132] on button "Contéudo para ajustes" at bounding box center [295, 126] width 159 height 23
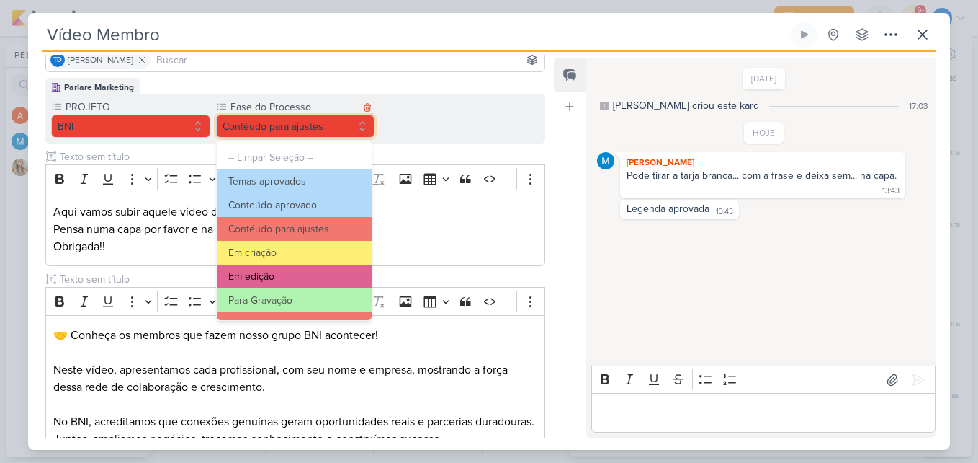
scroll to position [139, 0]
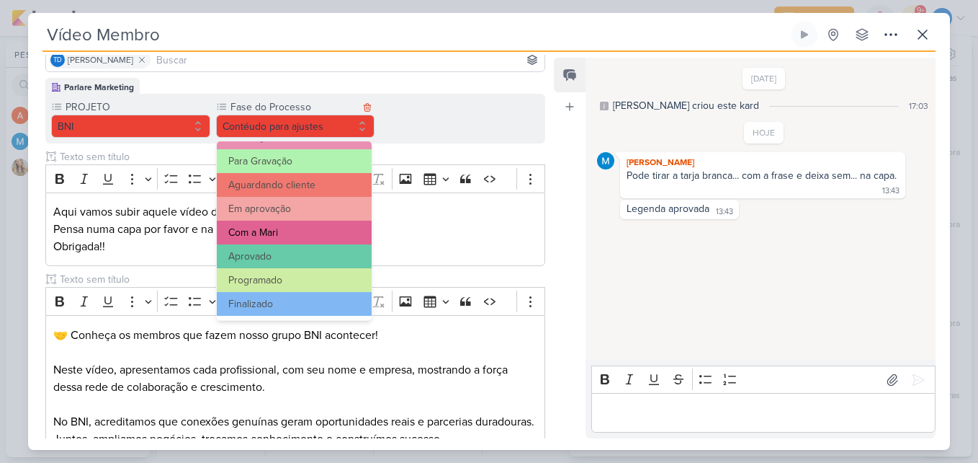
click at [279, 236] on button "Com a Mari" at bounding box center [295, 232] width 156 height 24
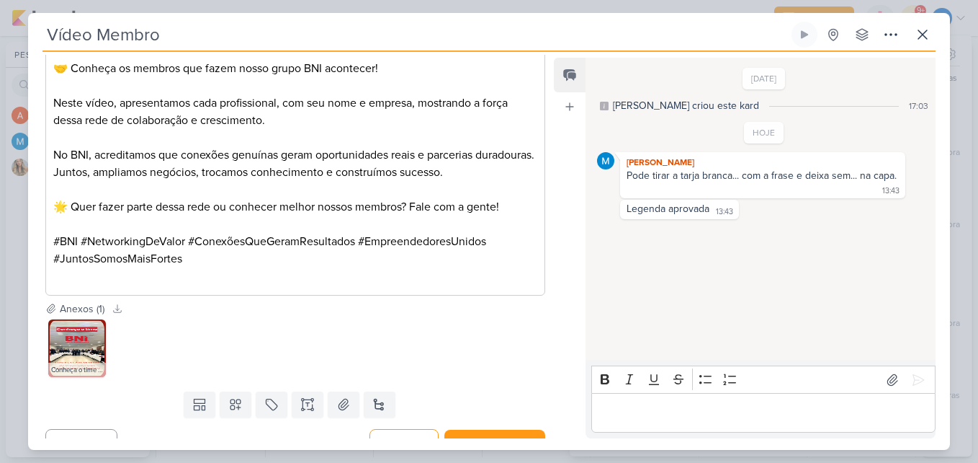
scroll to position [400, 0]
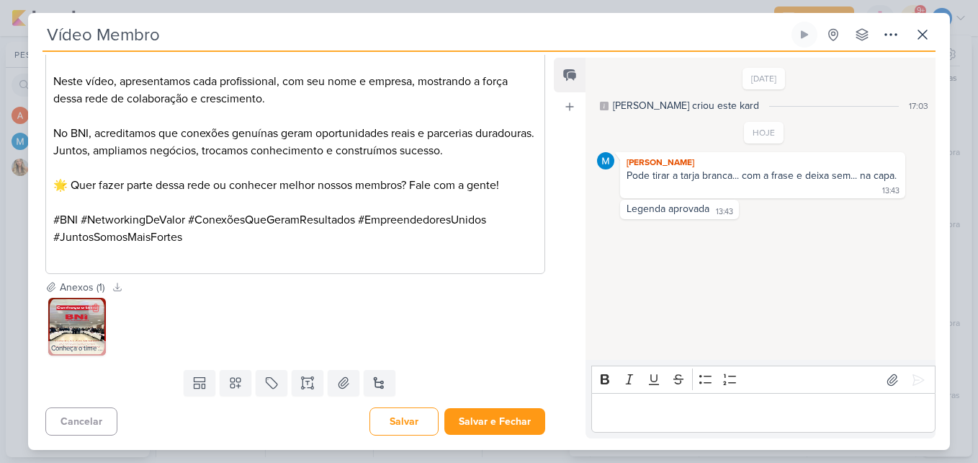
click at [58, 331] on img at bounding box center [77, 327] width 58 height 58
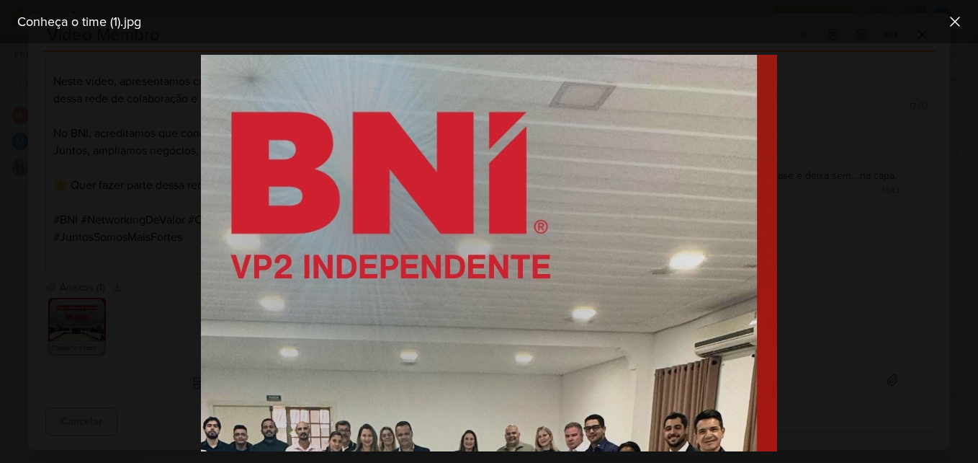
scroll to position [277, 213]
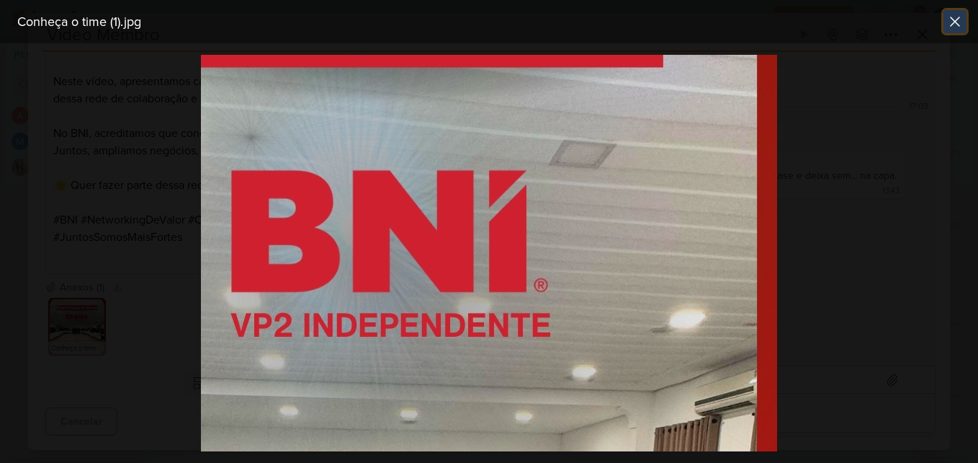
click at [963, 29] on icon at bounding box center [955, 21] width 17 height 17
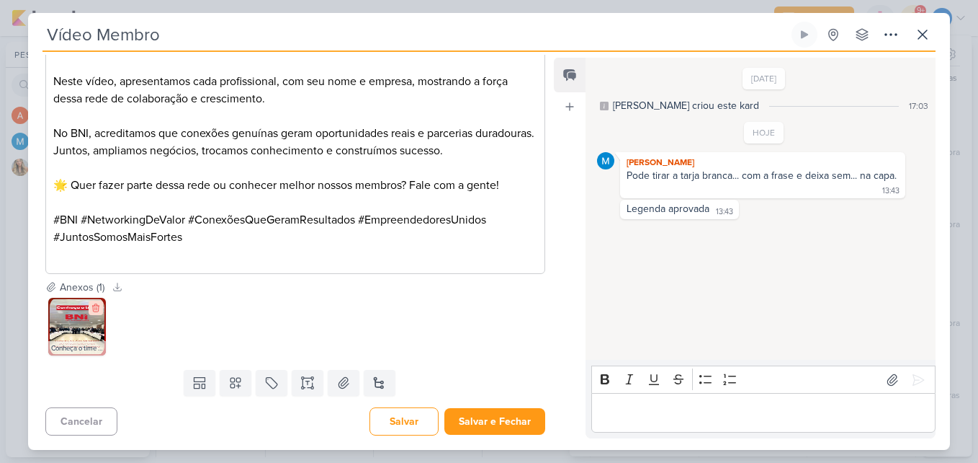
click at [93, 305] on icon at bounding box center [95, 308] width 6 height 8
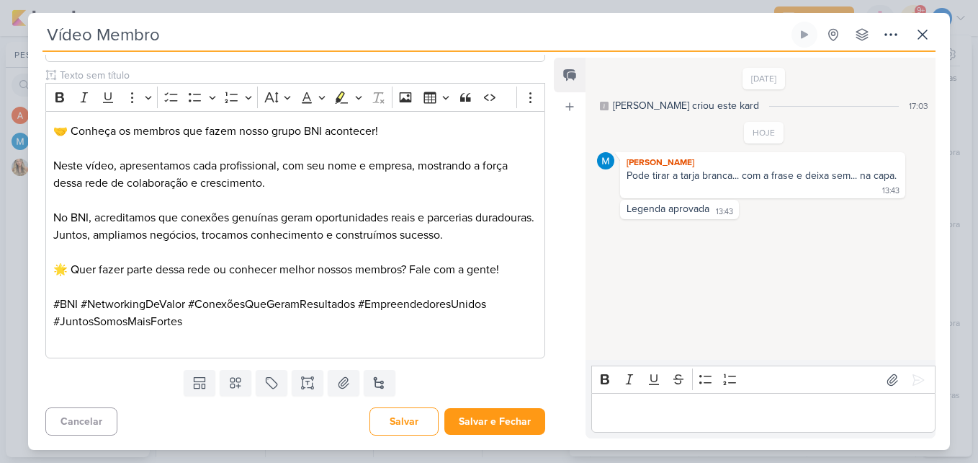
scroll to position [316, 0]
click at [349, 378] on button at bounding box center [344, 383] width 32 height 26
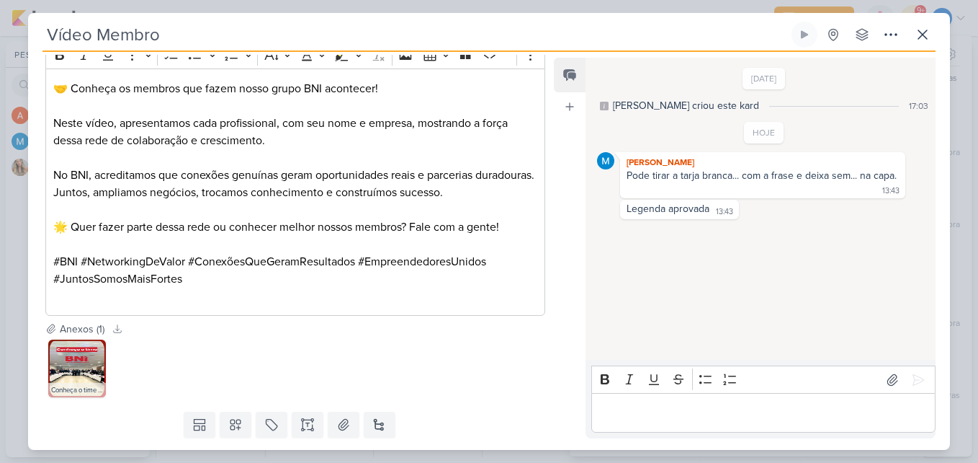
scroll to position [400, 0]
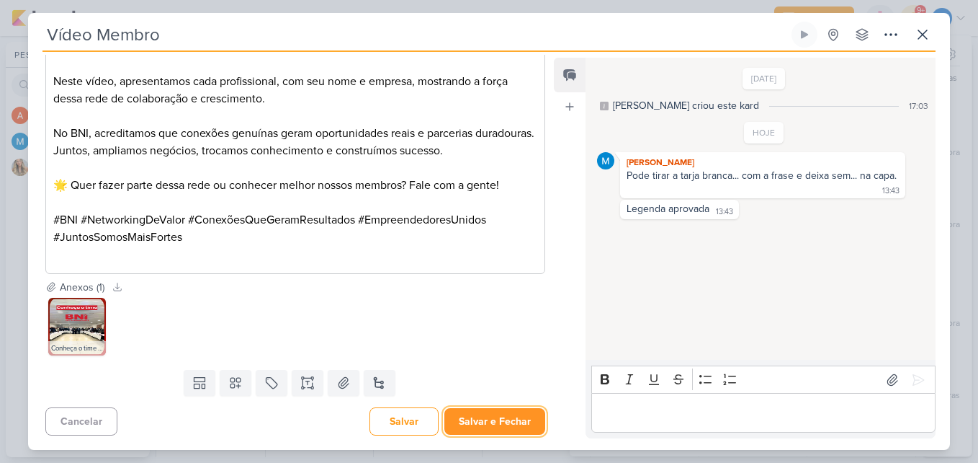
click at [483, 431] on button "Salvar e Fechar" at bounding box center [495, 421] width 101 height 27
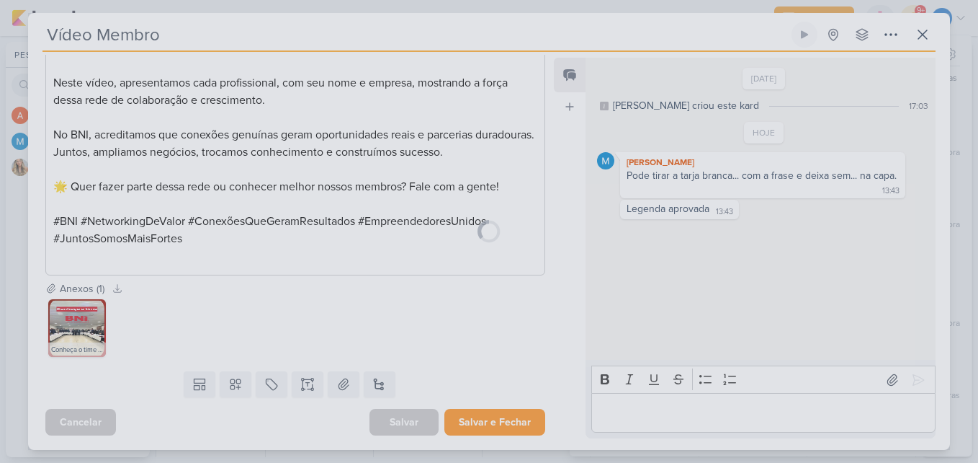
scroll to position [398, 0]
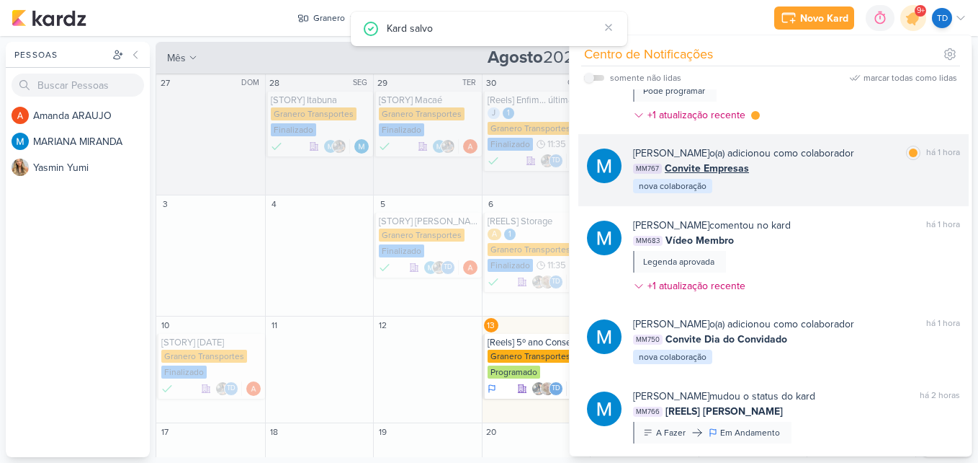
click at [865, 162] on div "MM767 Convite Empresas" at bounding box center [796, 168] width 327 height 15
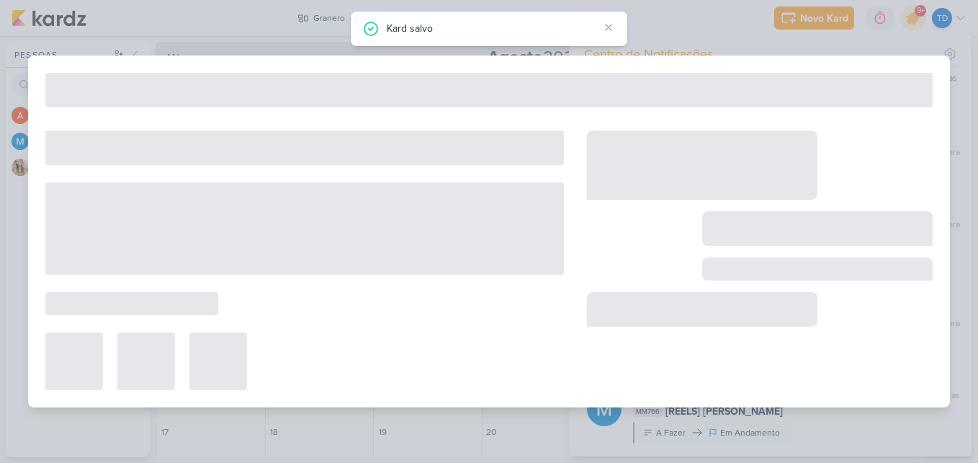
type input "Convite Empresas"
type input "[DATE] 23:59"
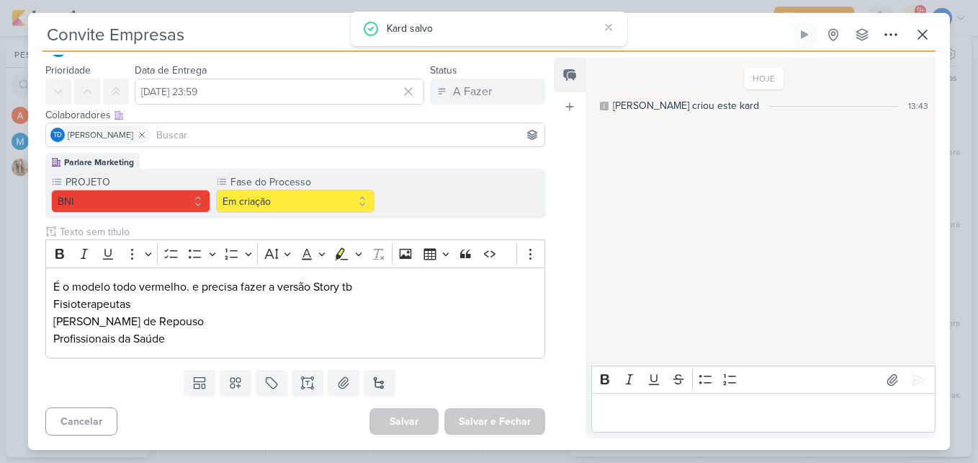
scroll to position [0, 0]
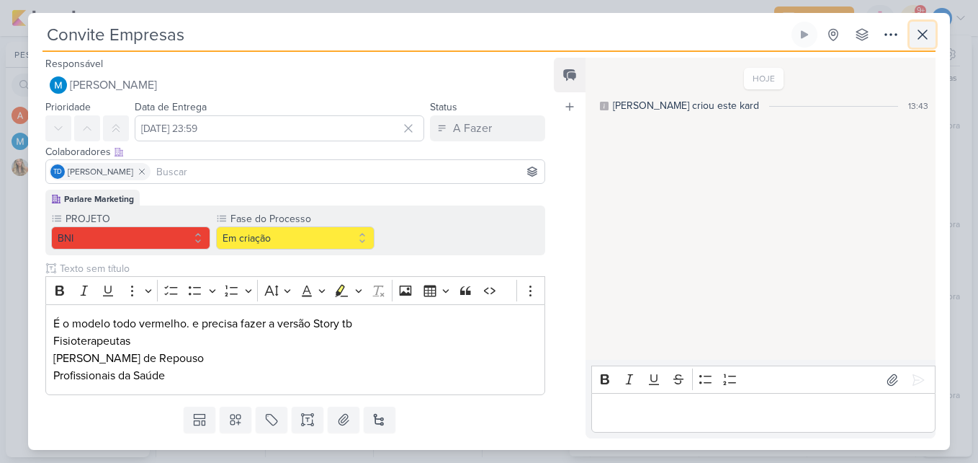
click at [934, 38] on button at bounding box center [923, 35] width 26 height 26
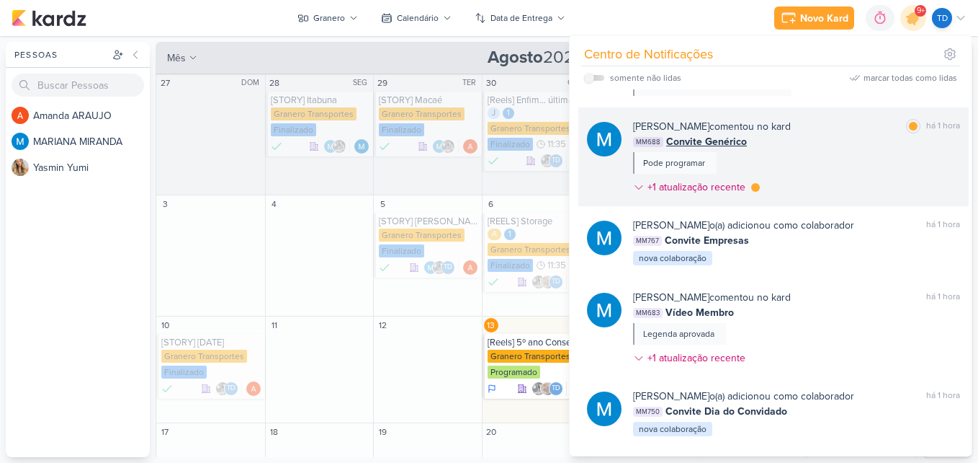
click at [886, 152] on div "[PERSON_NAME] comentou no kard marcar como lida há 1 hora MM688 Convite Genéric…" at bounding box center [796, 159] width 327 height 81
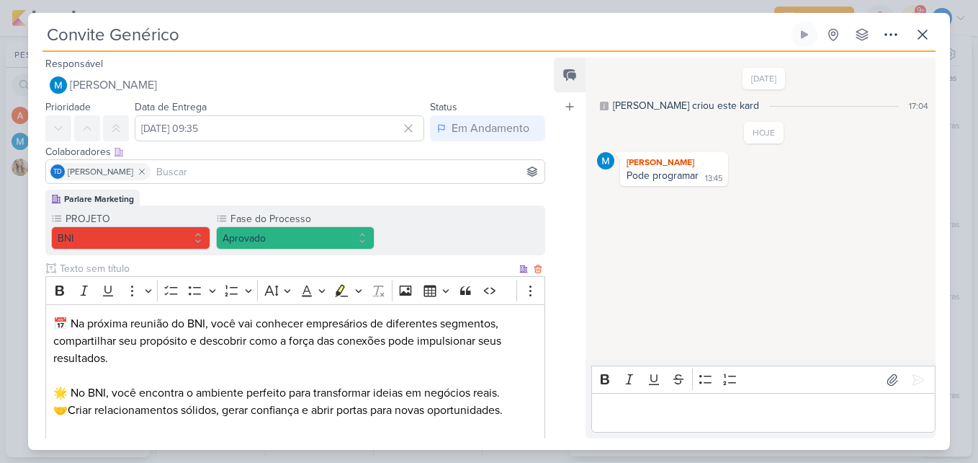
scroll to position [311, 0]
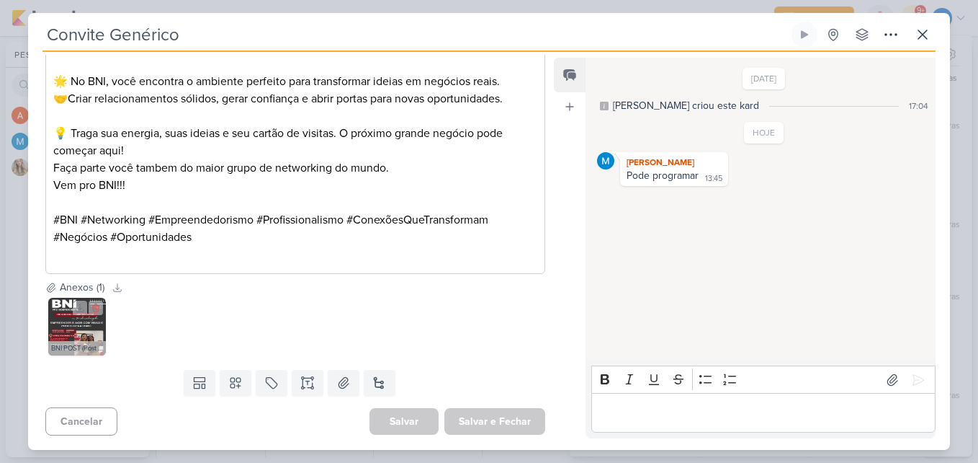
click at [91, 324] on img at bounding box center [77, 327] width 58 height 58
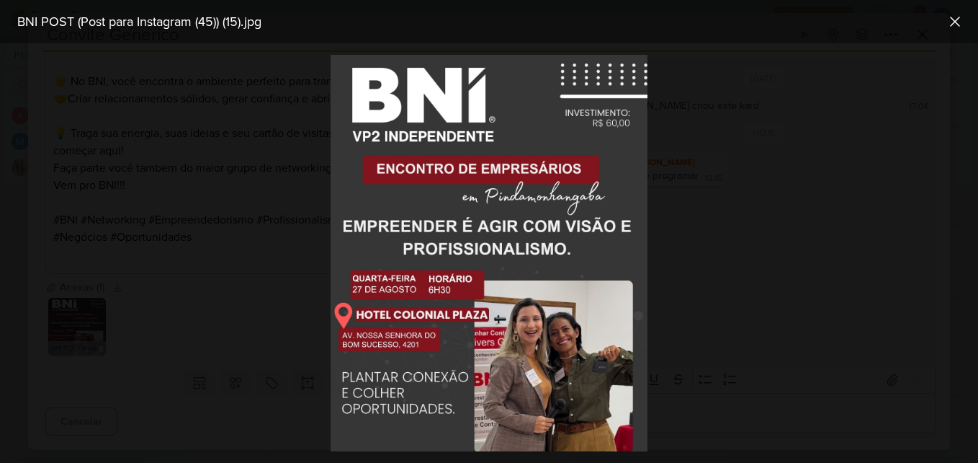
click at [720, 242] on div at bounding box center [489, 252] width 978 height 419
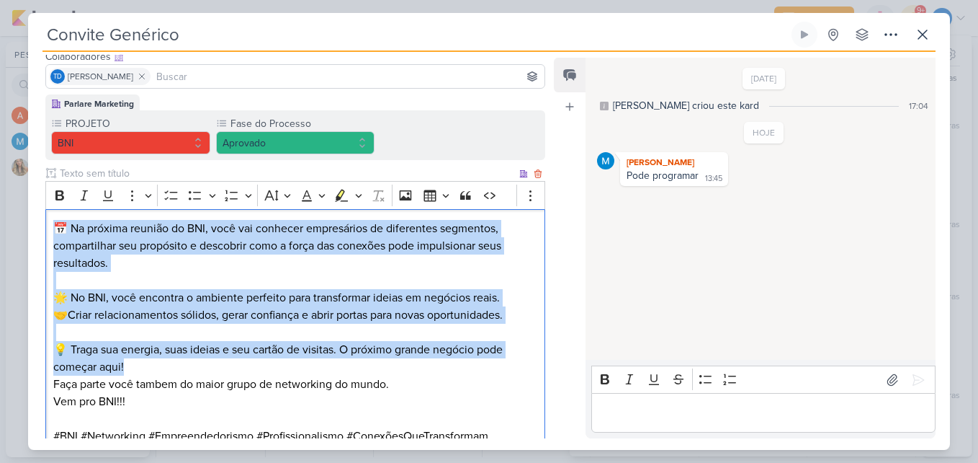
scroll to position [167, 0]
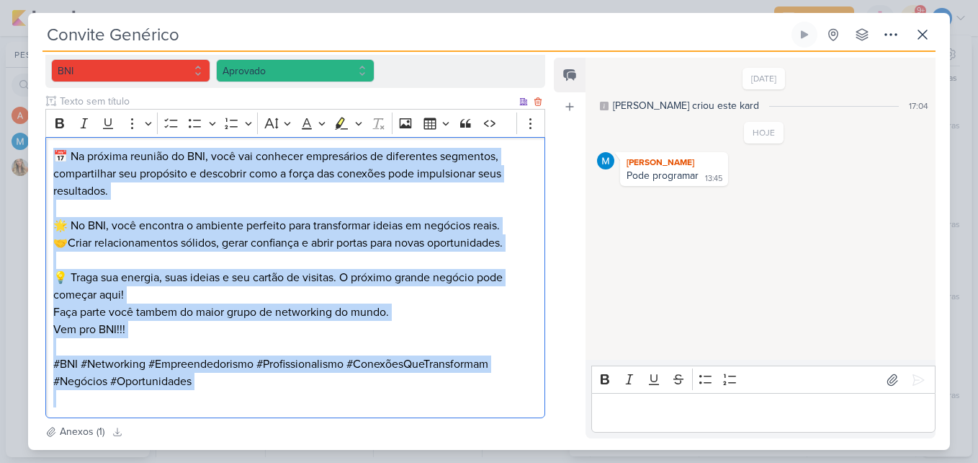
drag, startPoint x: 50, startPoint y: 218, endPoint x: 478, endPoint y: 404, distance: 465.9
click at [478, 404] on div "📅 Na próxima reunião do BNI, você vai conhecer empresários de diferentes segmen…" at bounding box center [295, 278] width 500 height 282
copy div "📅 Na próxima reunião do BNI, você vai conhecer empresários de diferentes segmen…"
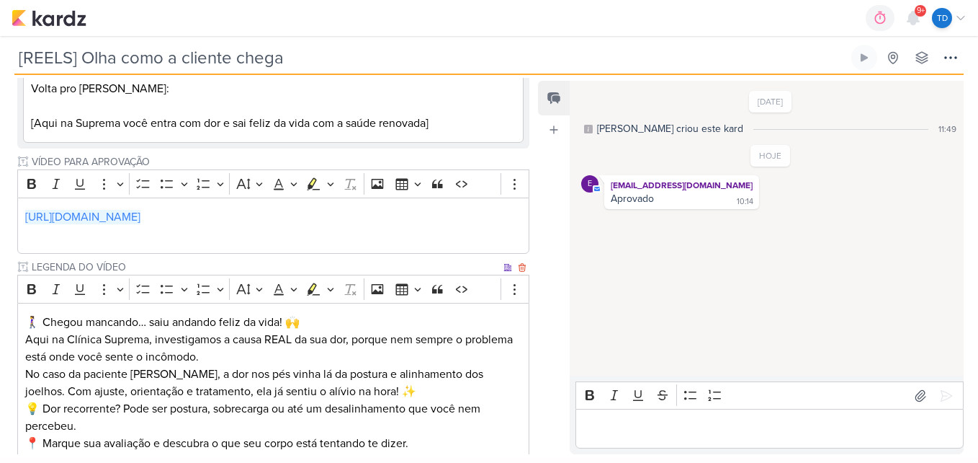
scroll to position [648, 0]
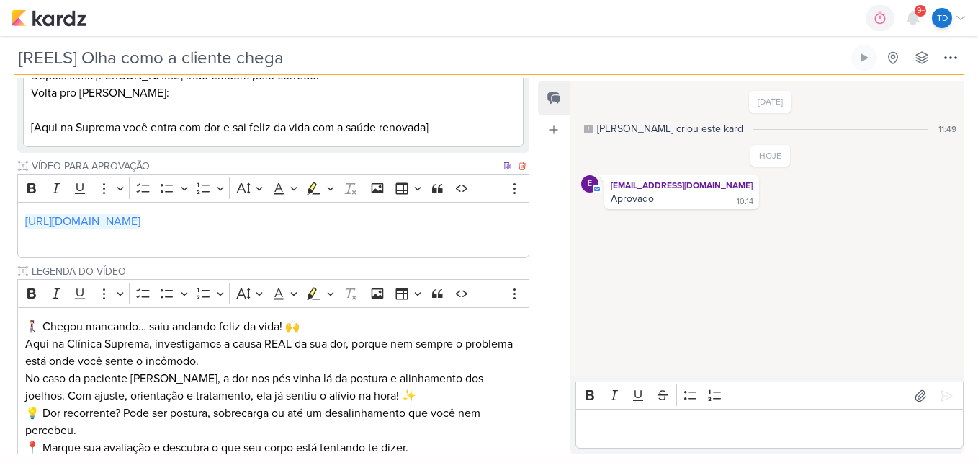
click at [140, 226] on link "[URL][DOMAIN_NAME]" at bounding box center [82, 221] width 115 height 14
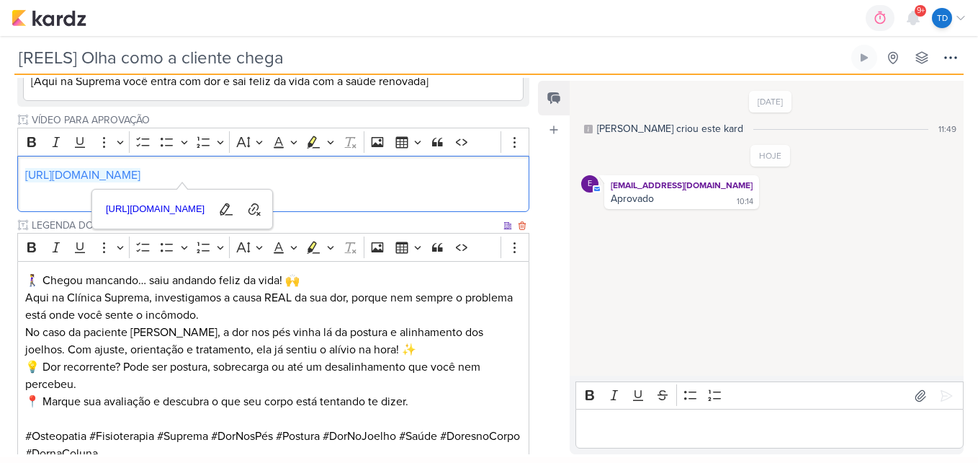
scroll to position [792, 0]
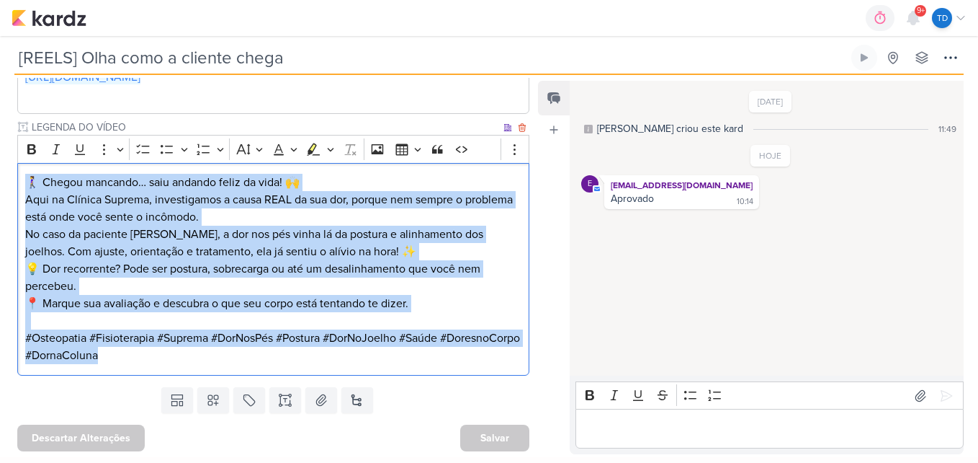
drag, startPoint x: 27, startPoint y: 182, endPoint x: 452, endPoint y: 355, distance: 458.9
click at [452, 354] on div "🚶‍♀️ Chegou mancando… saiu andando feliz da vida! 🙌 Aqui na Clínica Suprema, in…" at bounding box center [273, 269] width 512 height 213
copy div "🚶‍♀️ Chegou mancando… saiu andando feliz da vida! 🙌 Aqui na Clínica Suprema, in…"
click at [497, 324] on p "💡 Dor recorrente? Pode ser postura, sobrecarga ou até um desalinhamento que voc…" at bounding box center [273, 294] width 497 height 69
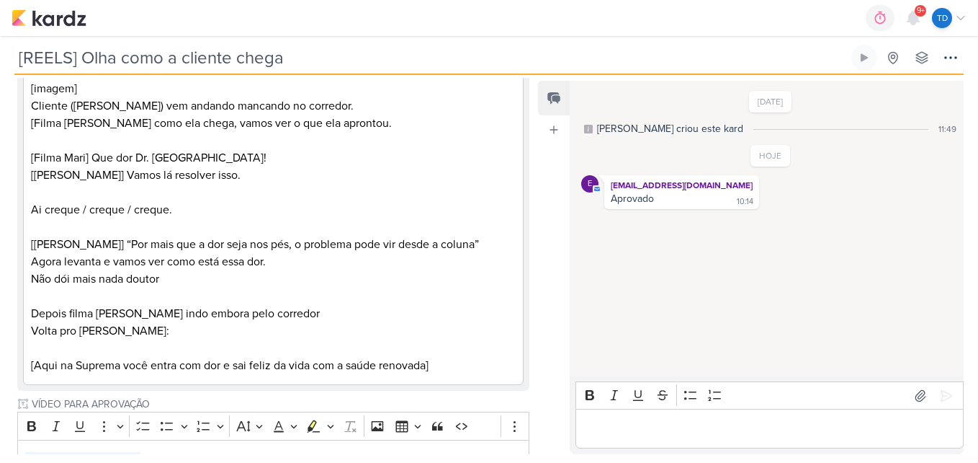
scroll to position [143, 0]
